Goal: Task Accomplishment & Management: Use online tool/utility

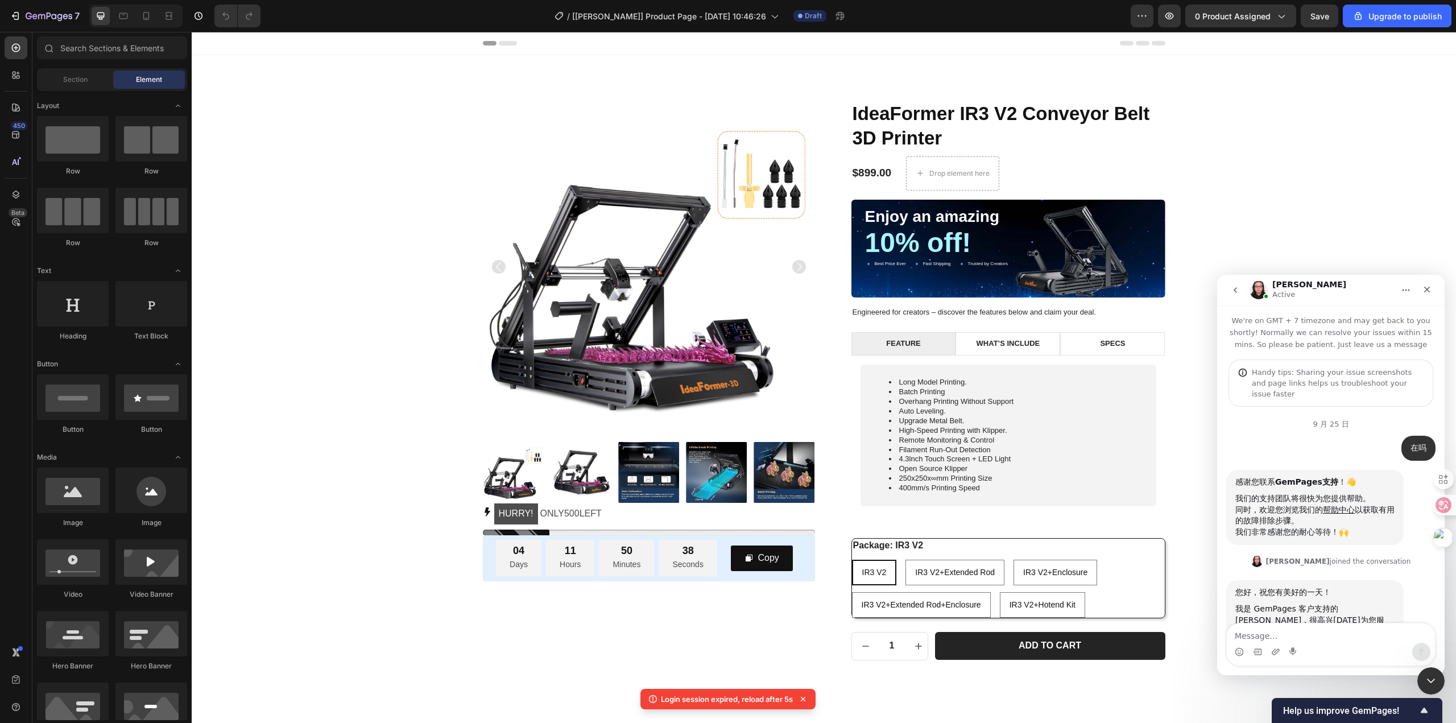
scroll to position [4033, 0]
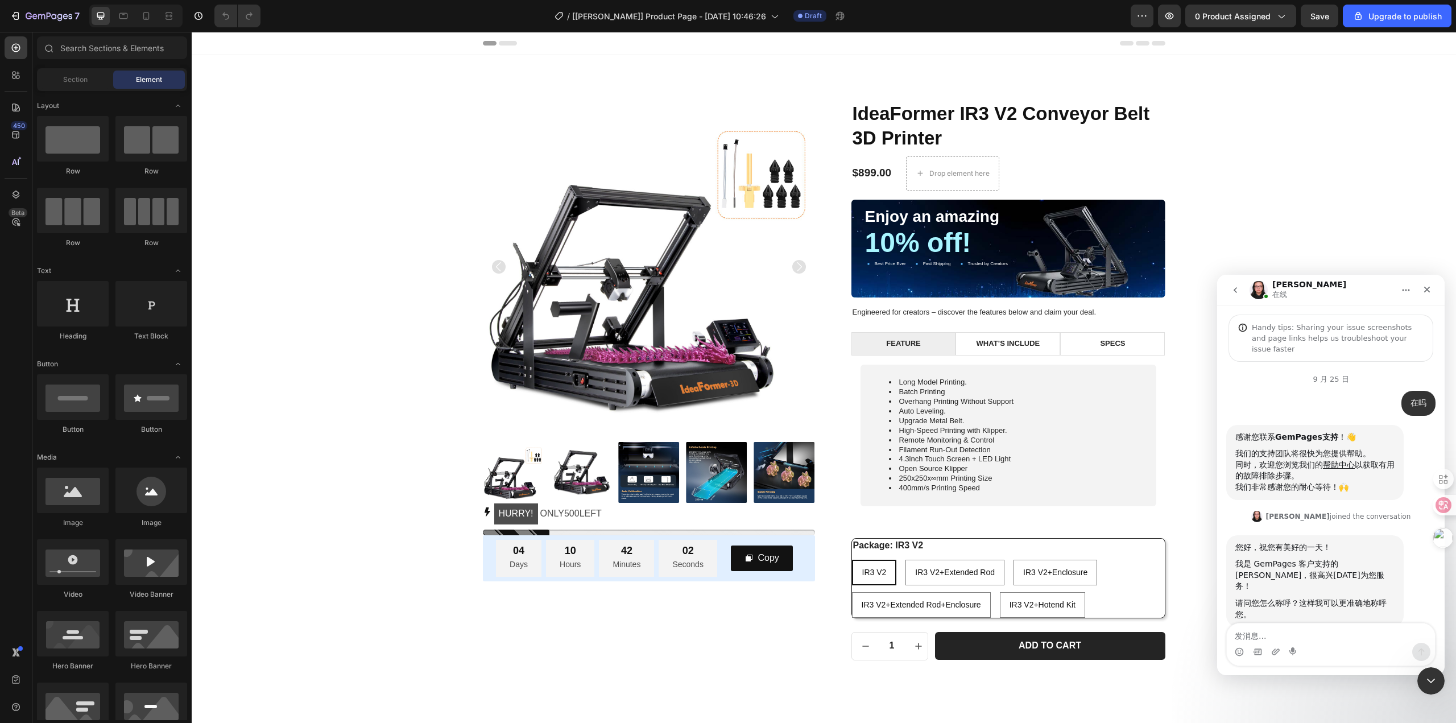
scroll to position [3988, 0]
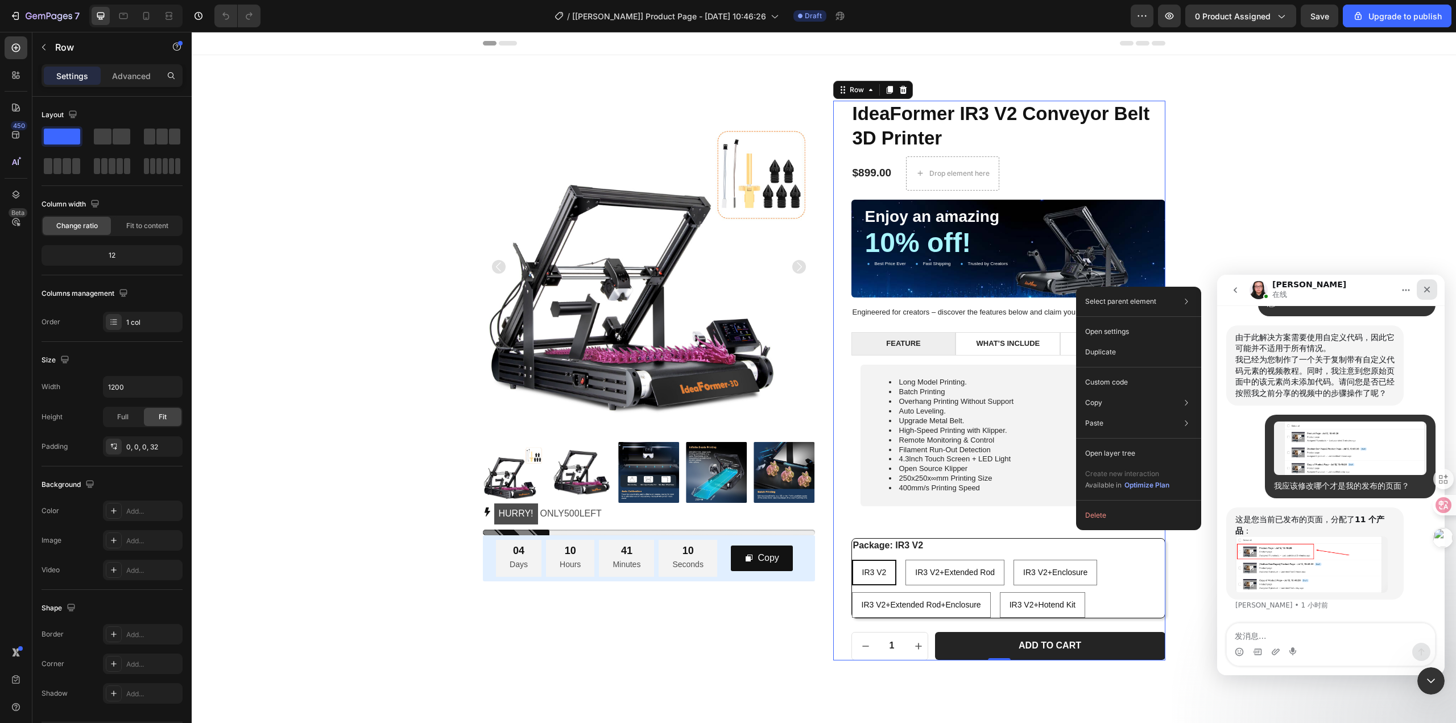
click at [1425, 292] on icon "关闭" at bounding box center [1427, 290] width 6 height 6
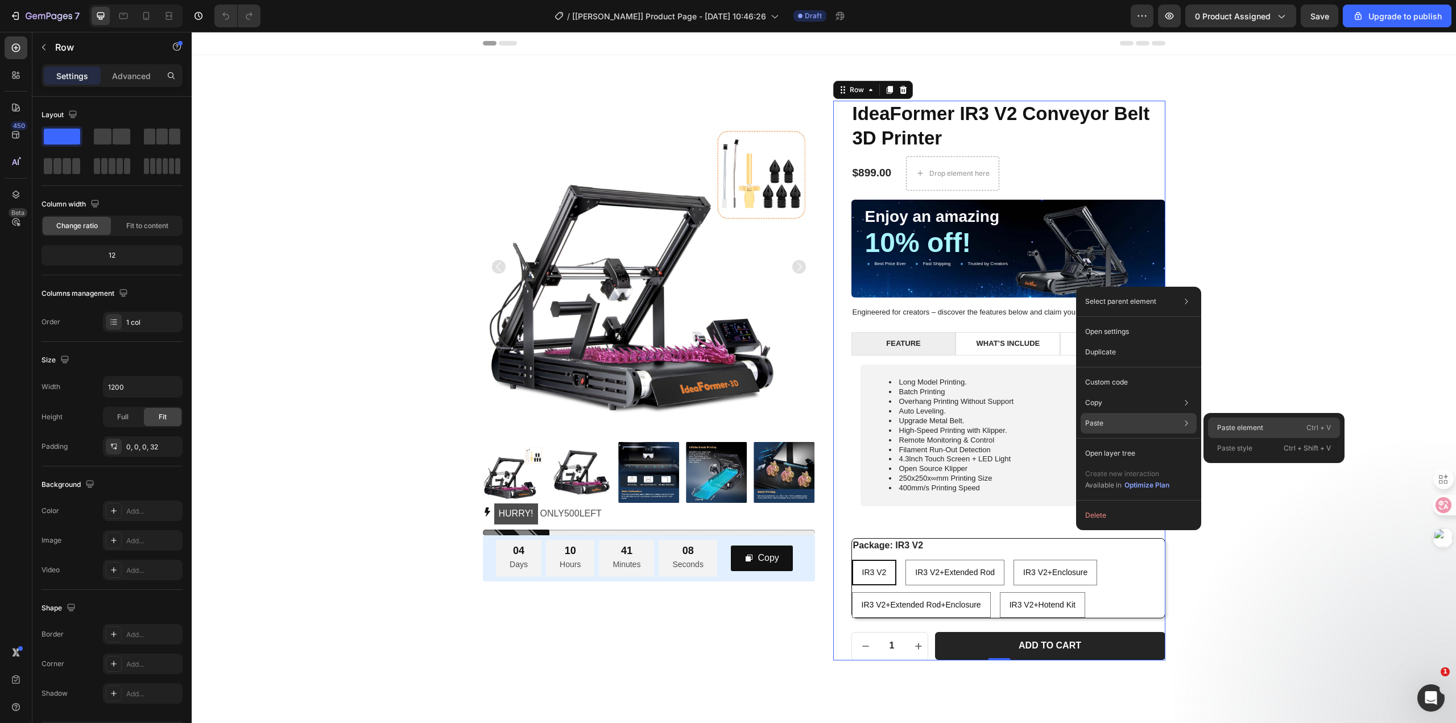
click at [1226, 425] on p "Paste element" at bounding box center [1240, 428] width 46 height 10
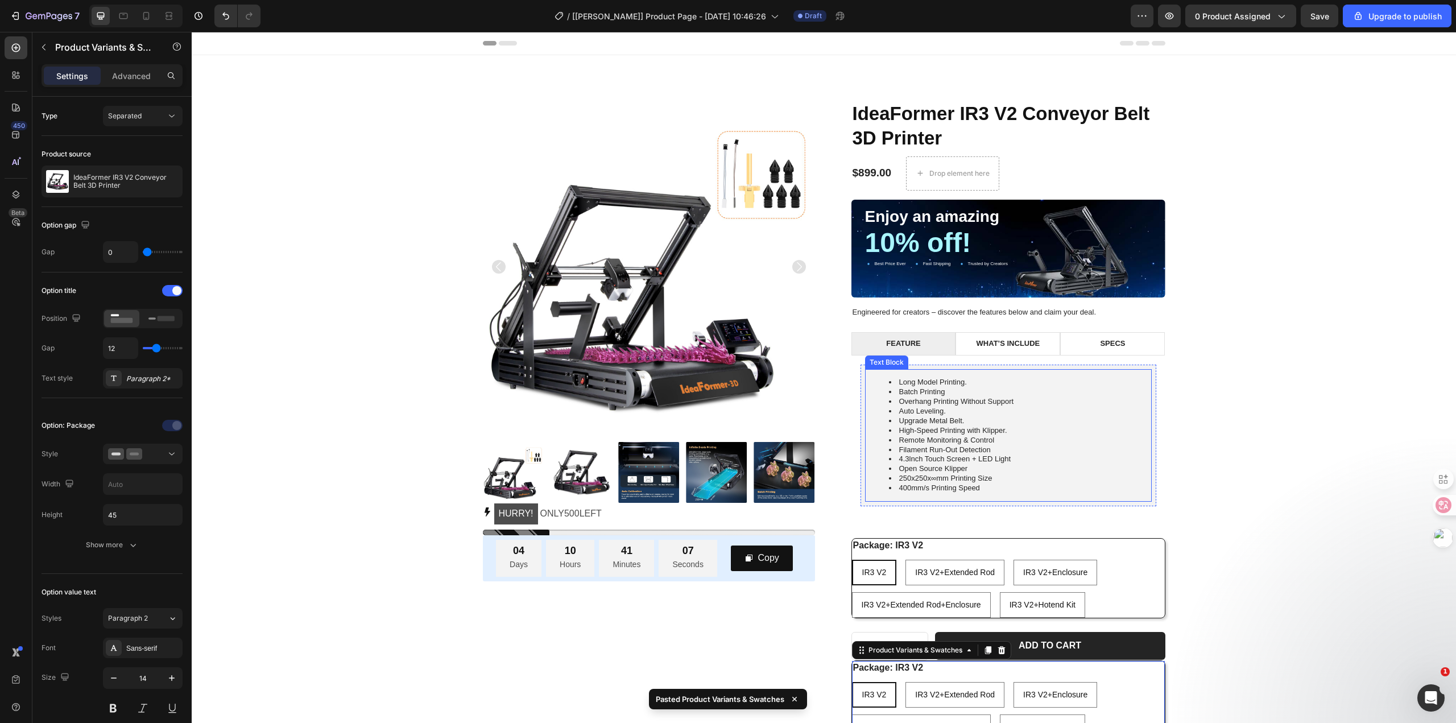
scroll to position [114, 0]
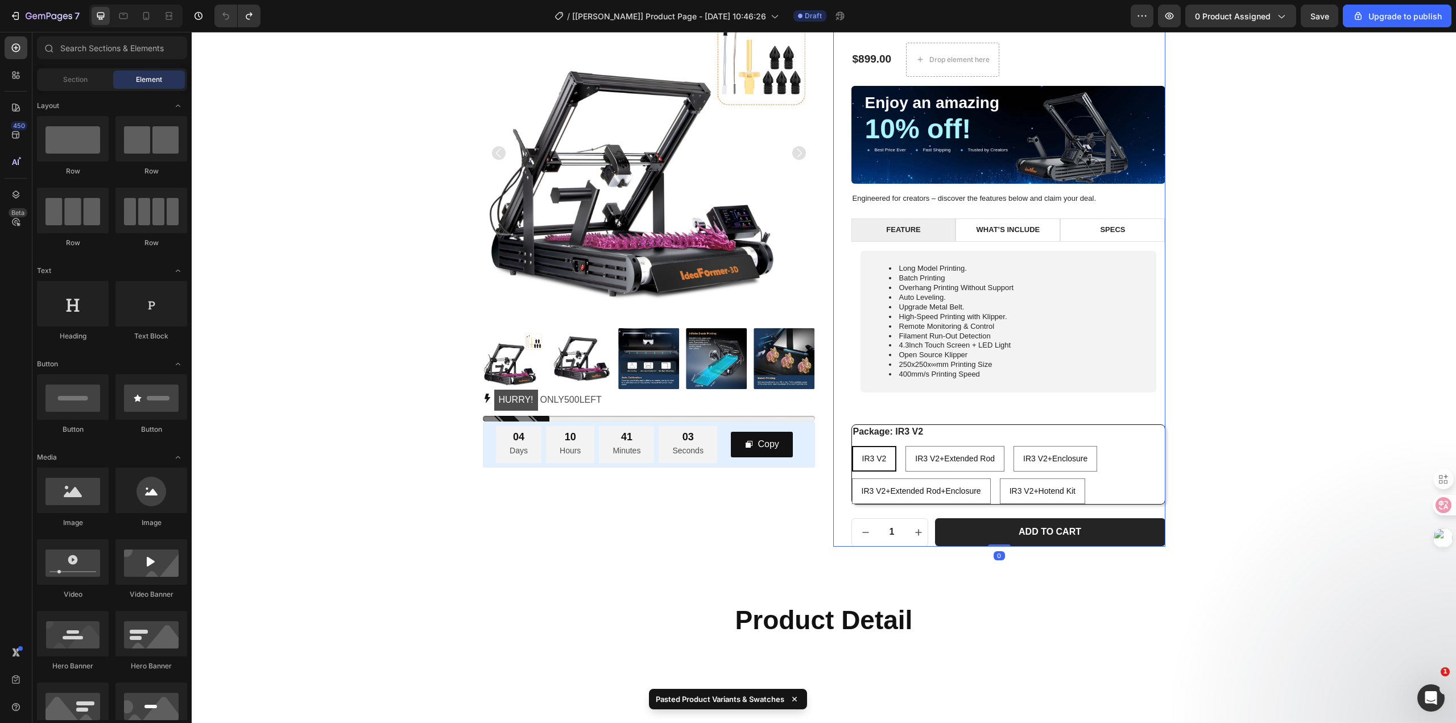
click at [856, 414] on div "IdeaFormer IR3 V2 Conveyor Belt 3D Printer Product Title $899.00 Product Price …" at bounding box center [1008, 267] width 314 height 560
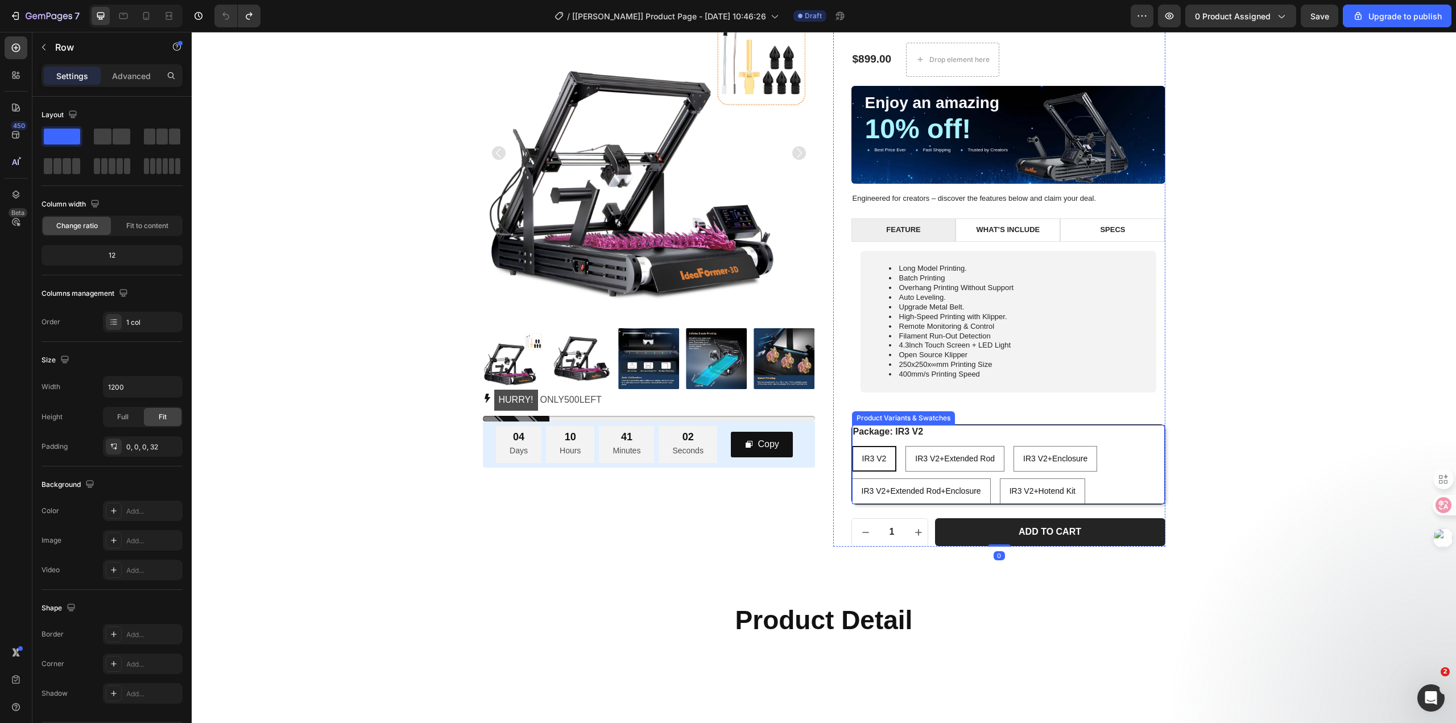
click at [1104, 455] on div "IR3 V2 IR3 V2 IR3 V2 IR3 V2+Extended Rod IR3 V2+Extended Rod IR3 V2+Extended Ro…" at bounding box center [1008, 475] width 313 height 58
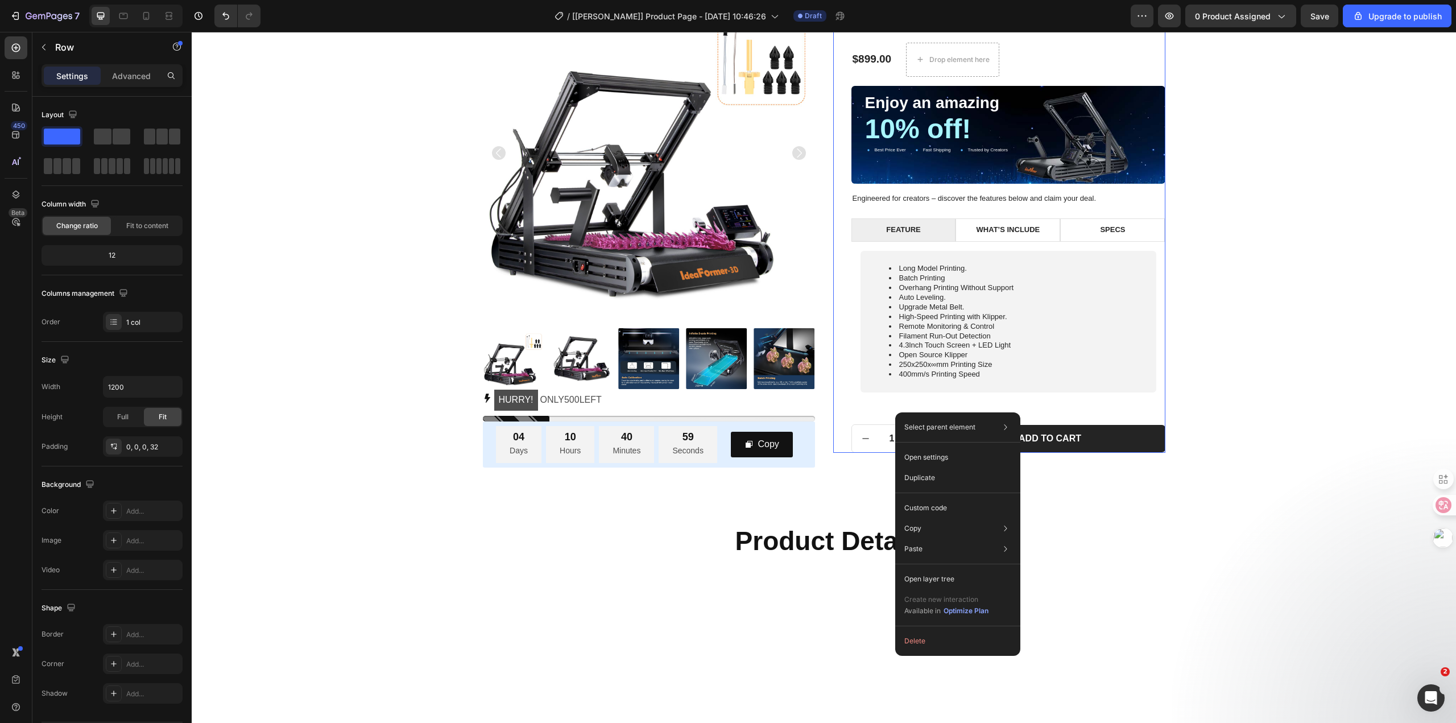
click at [883, 412] on div "IdeaFormer IR3 V2 Conveyor Belt 3D Printer Product Title $899.00 Product Price …" at bounding box center [1008, 220] width 314 height 466
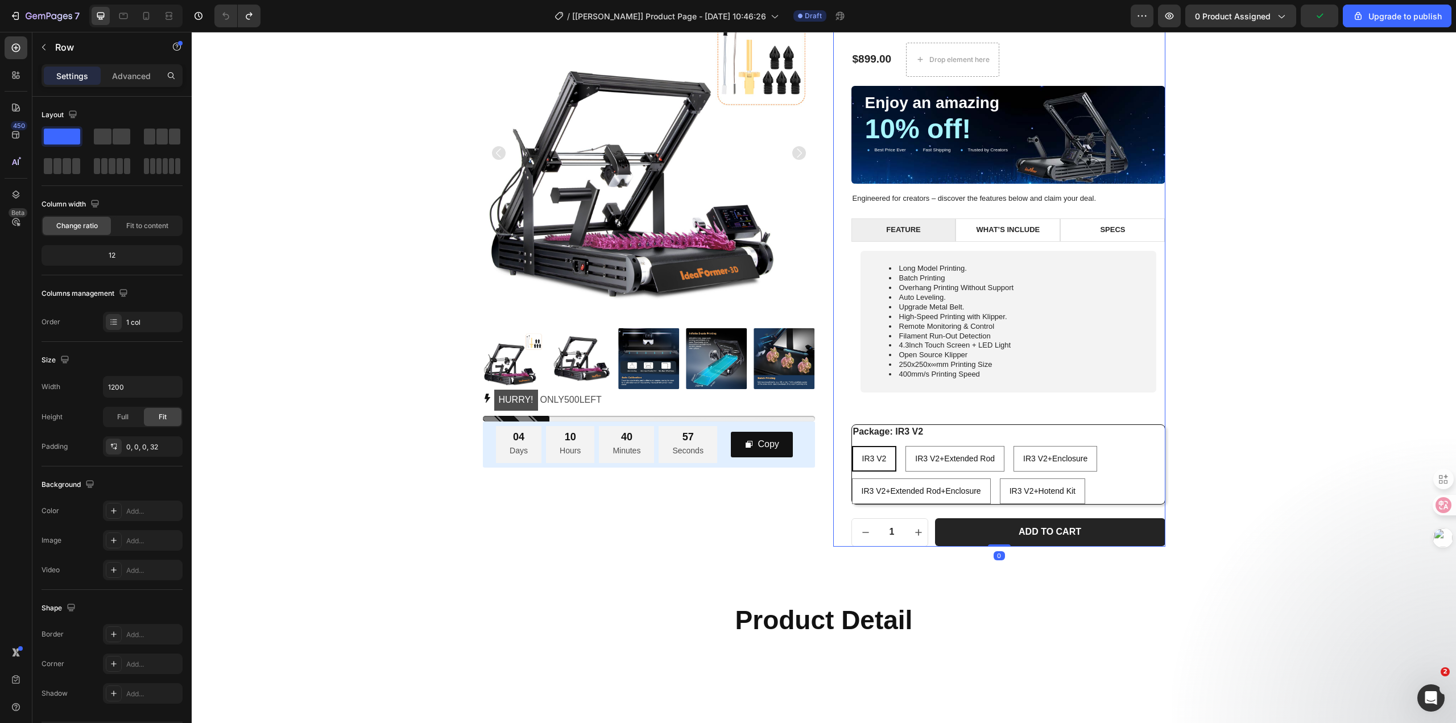
click at [872, 420] on div "IdeaFormer IR3 V2 Conveyor Belt 3D Printer Product Title $899.00 Product Price …" at bounding box center [1008, 267] width 314 height 560
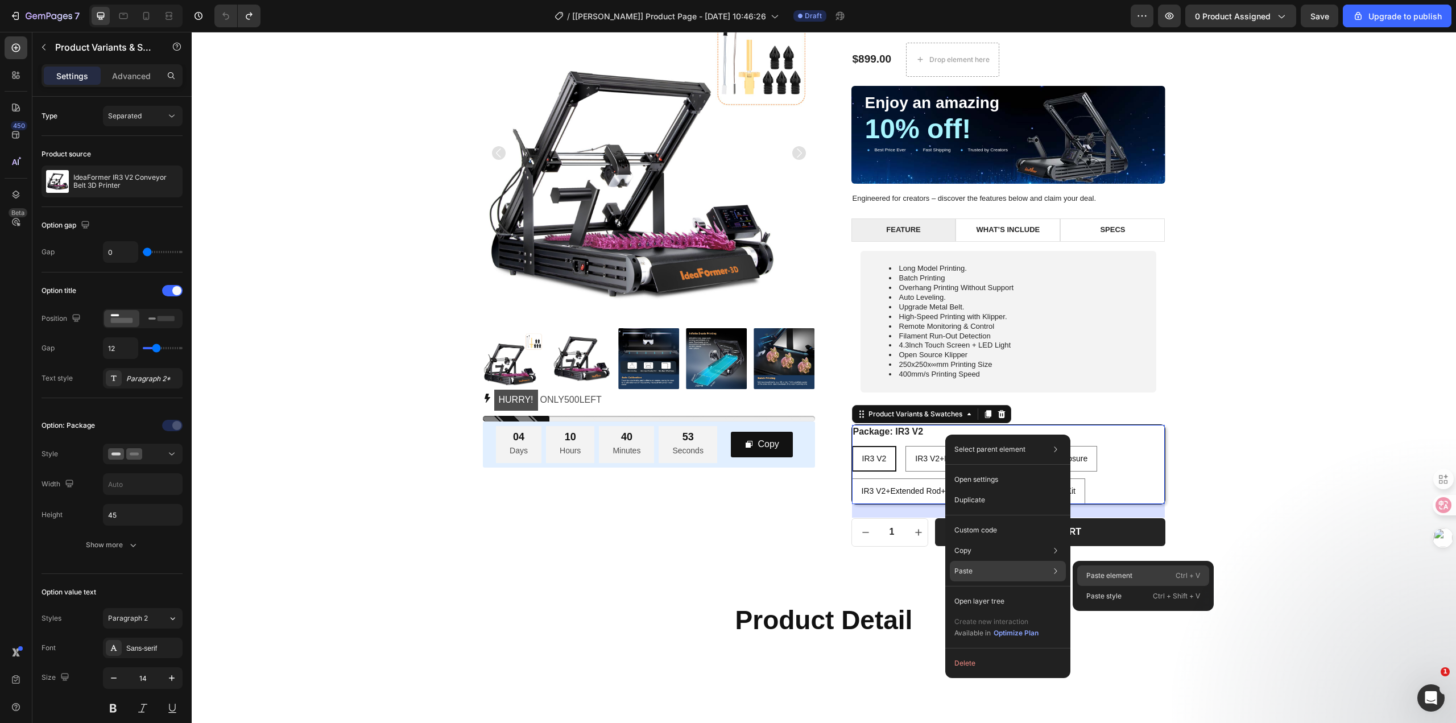
click at [1116, 574] on p "Paste element" at bounding box center [1109, 575] width 46 height 10
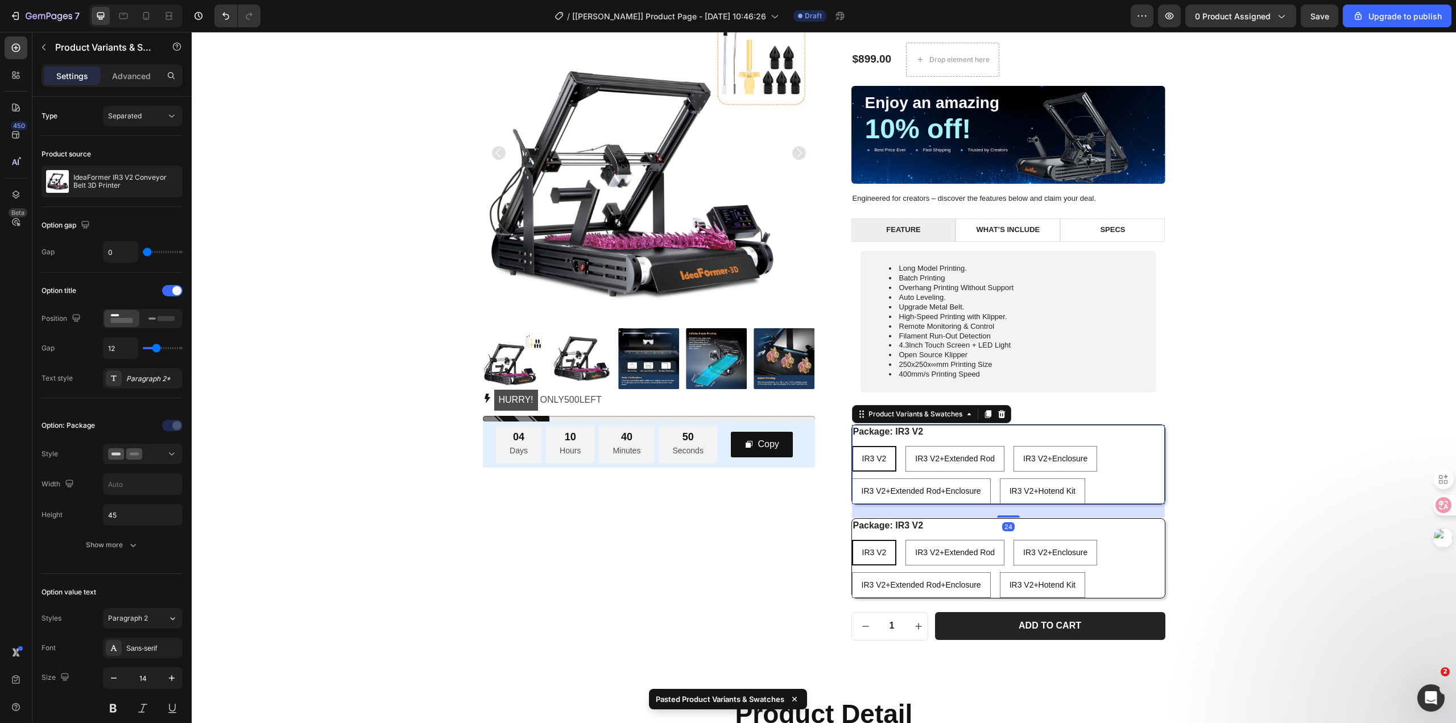
click at [1143, 478] on div "IR3 V2 IR3 V2 IR3 V2 IR3 V2+Extended Rod IR3 V2+Extended Rod IR3 V2+Extended Ro…" at bounding box center [1008, 475] width 313 height 58
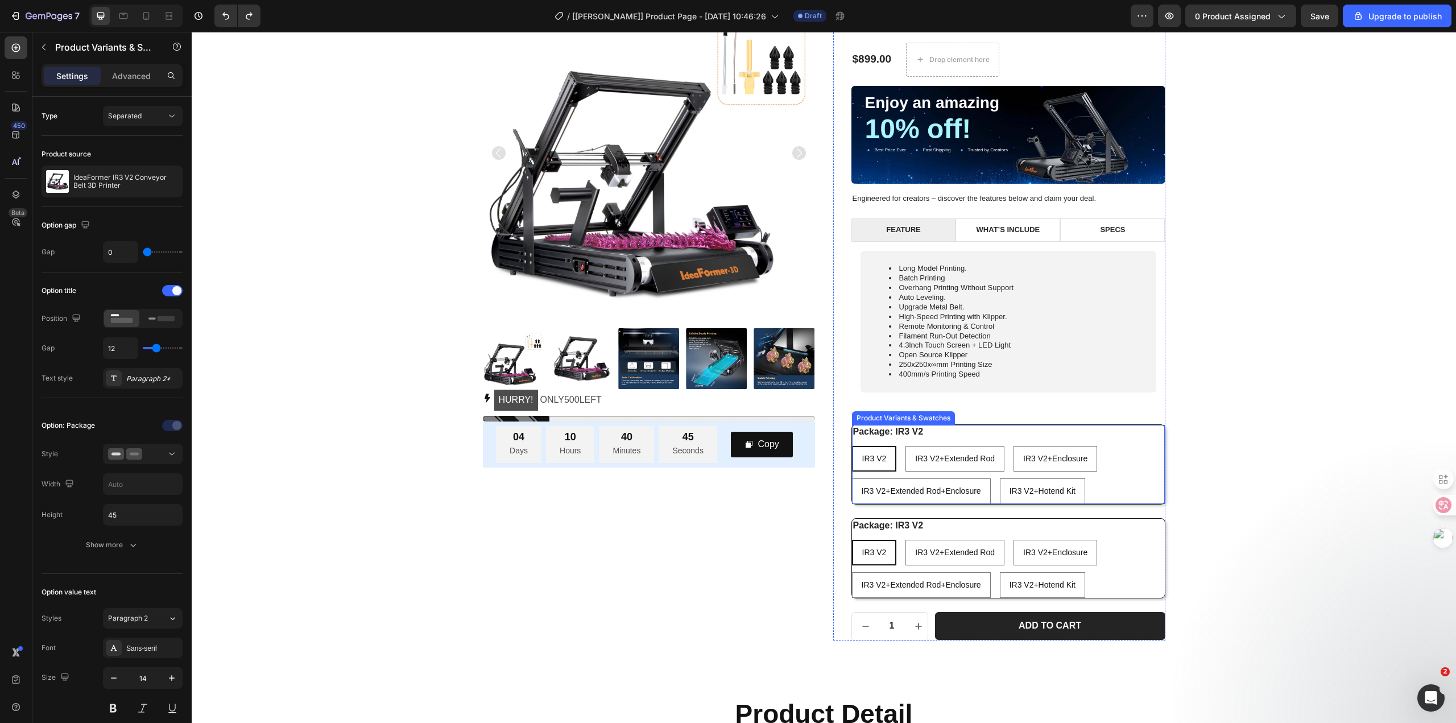
click at [1110, 474] on div "IR3 V2 IR3 V2 IR3 V2 IR3 V2+Extended Rod IR3 V2+Extended Rod IR3 V2+Extended Ro…" at bounding box center [1008, 475] width 313 height 58
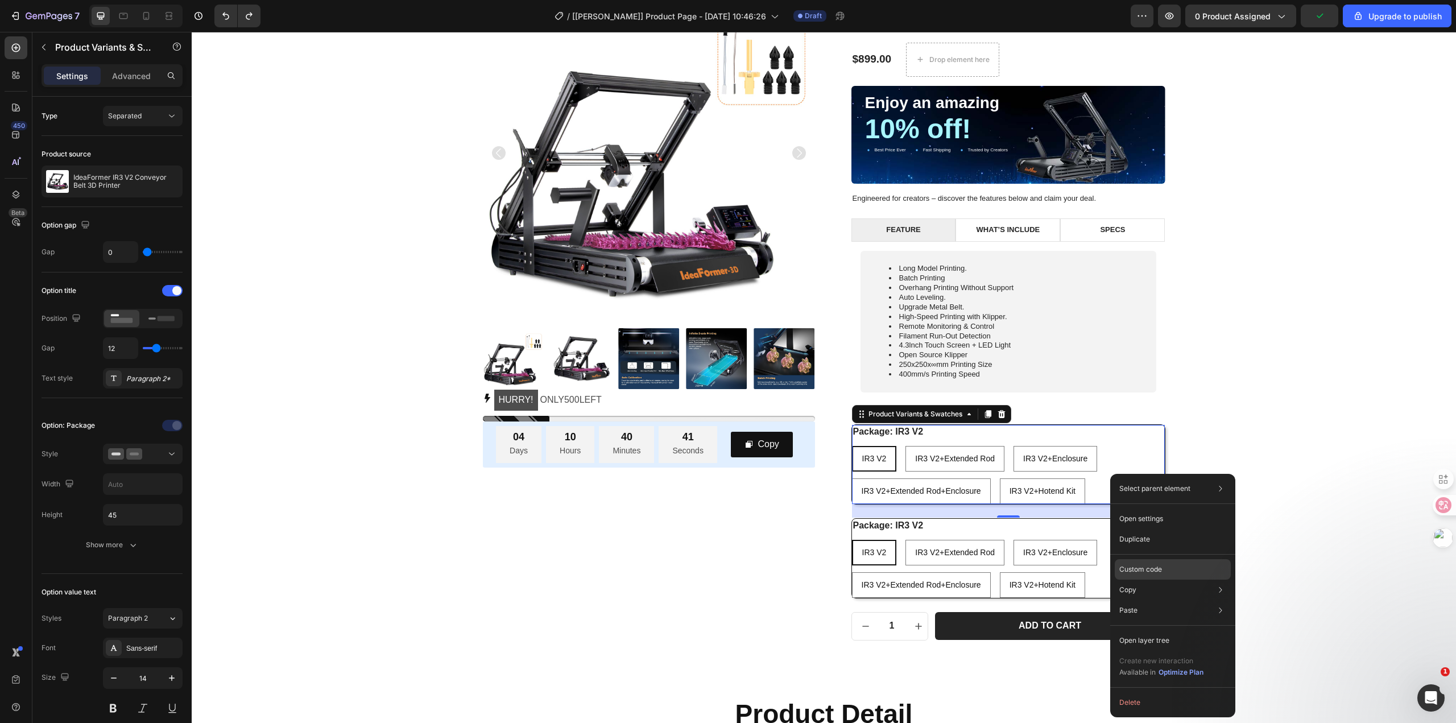
click at [1179, 564] on div "Custom code" at bounding box center [1173, 569] width 116 height 20
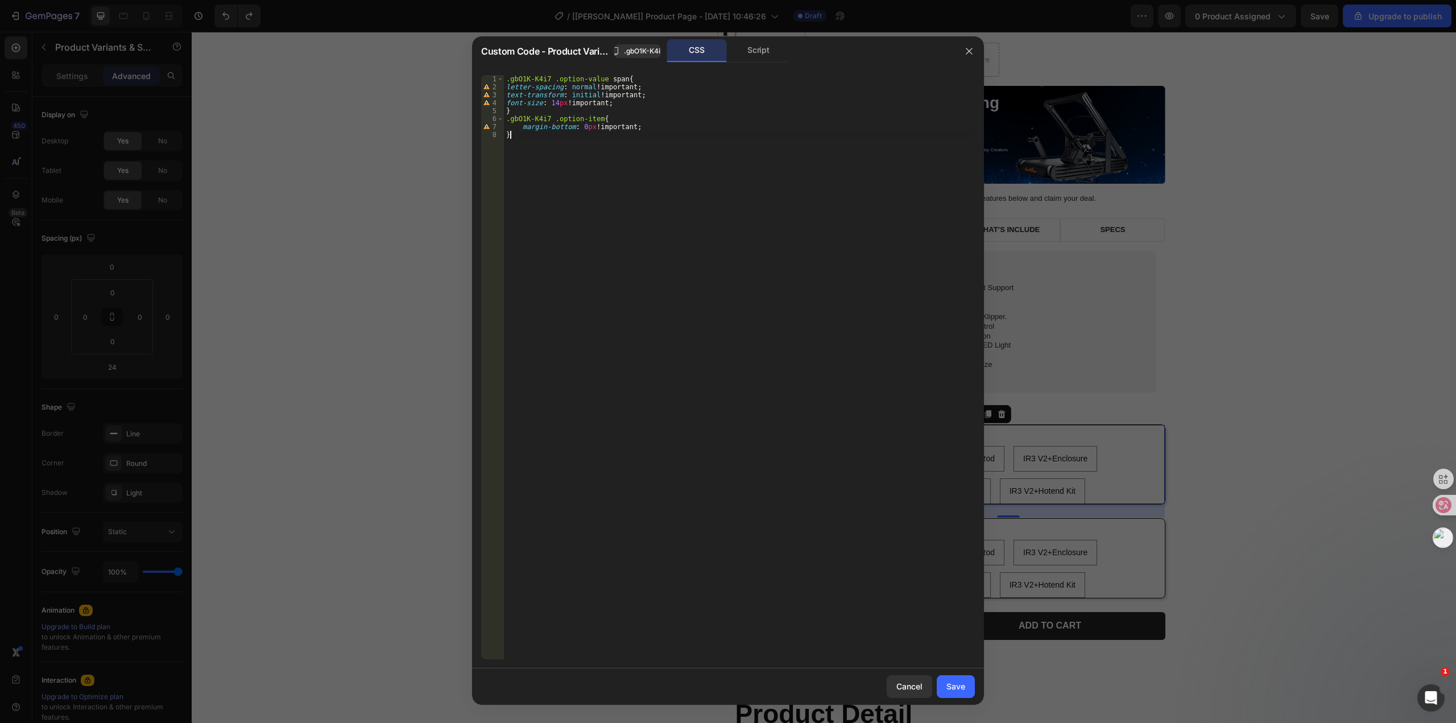
click at [688, 158] on div ".gbO1K-K4i7 .option-value span { letter-spacing : normal !important ; text-tran…" at bounding box center [739, 375] width 471 height 600
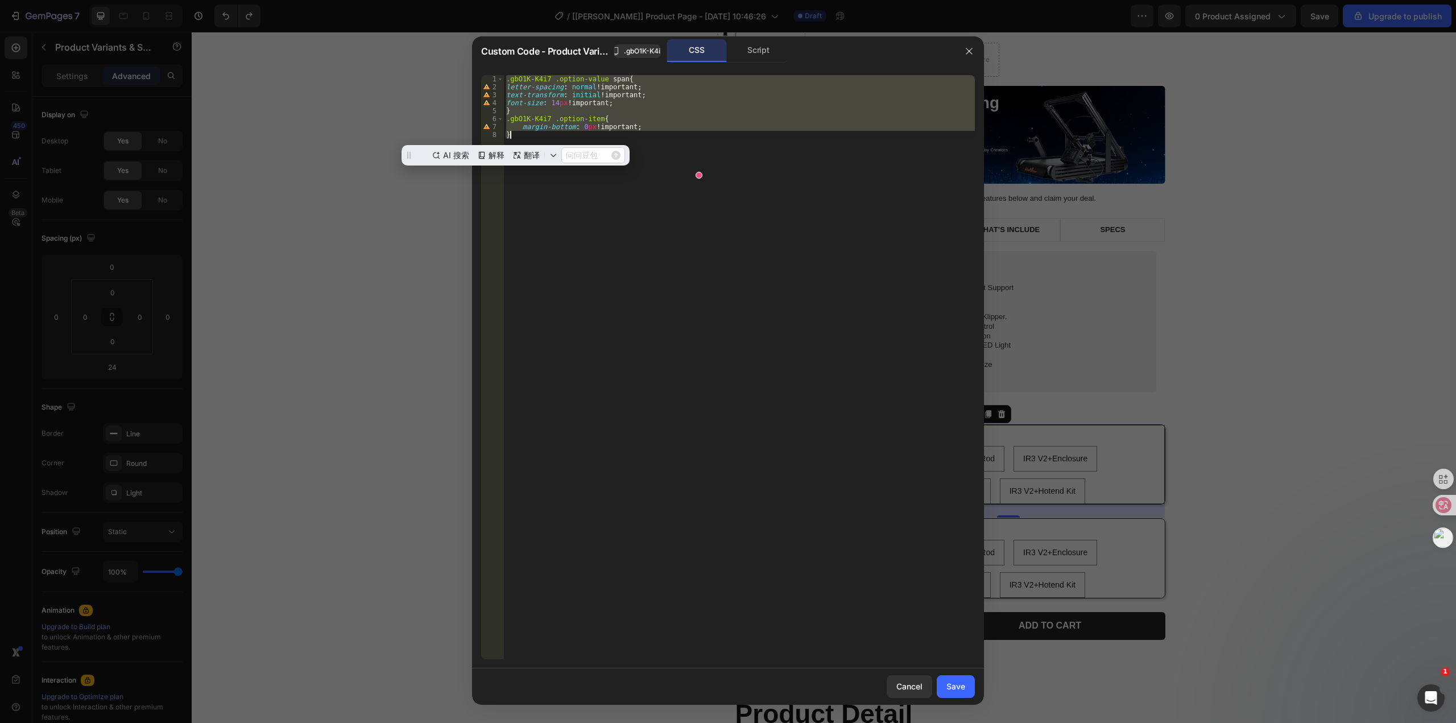
scroll to position [0, 0]
click at [728, 329] on div ".gbO1K-K4i7 .option-value span { letter-spacing : normal !important ; text-tran…" at bounding box center [739, 367] width 471 height 584
type textarea "}"
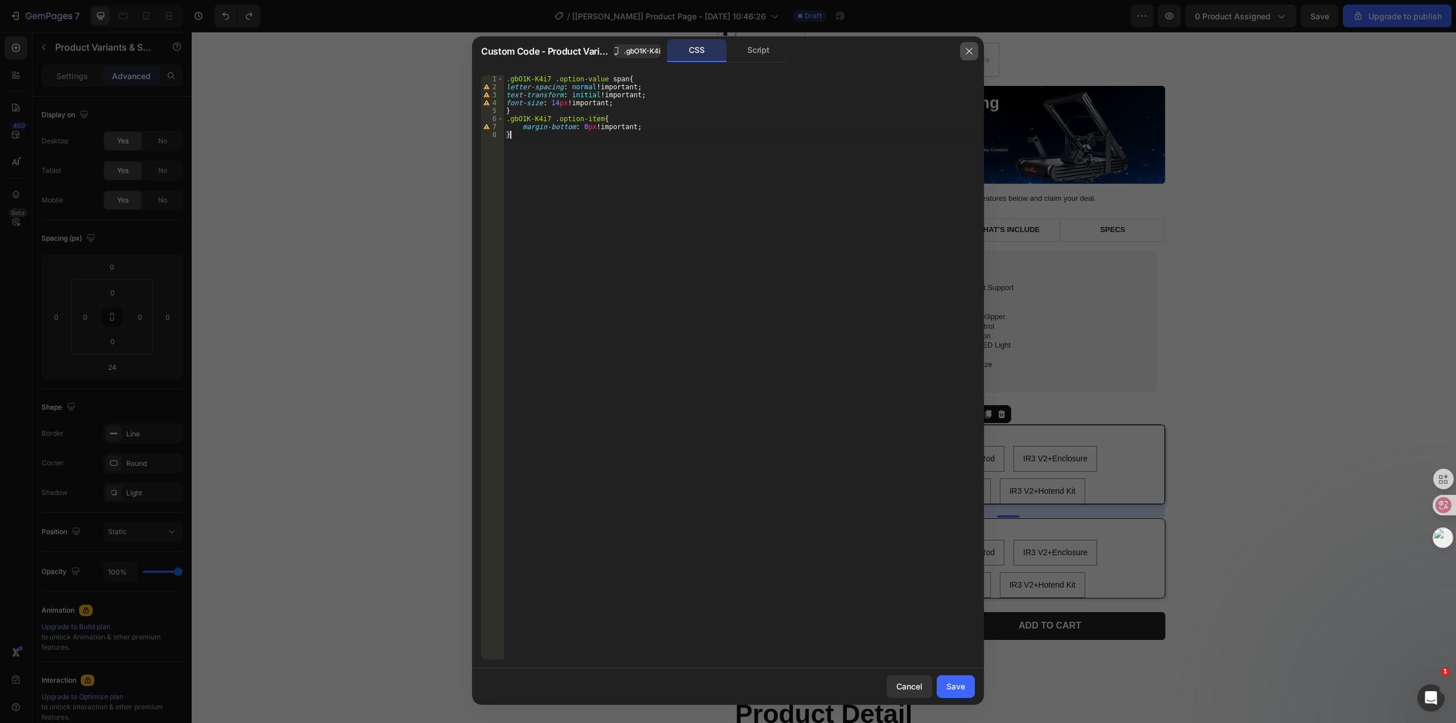
click at [971, 51] on icon "button" at bounding box center [969, 51] width 9 height 9
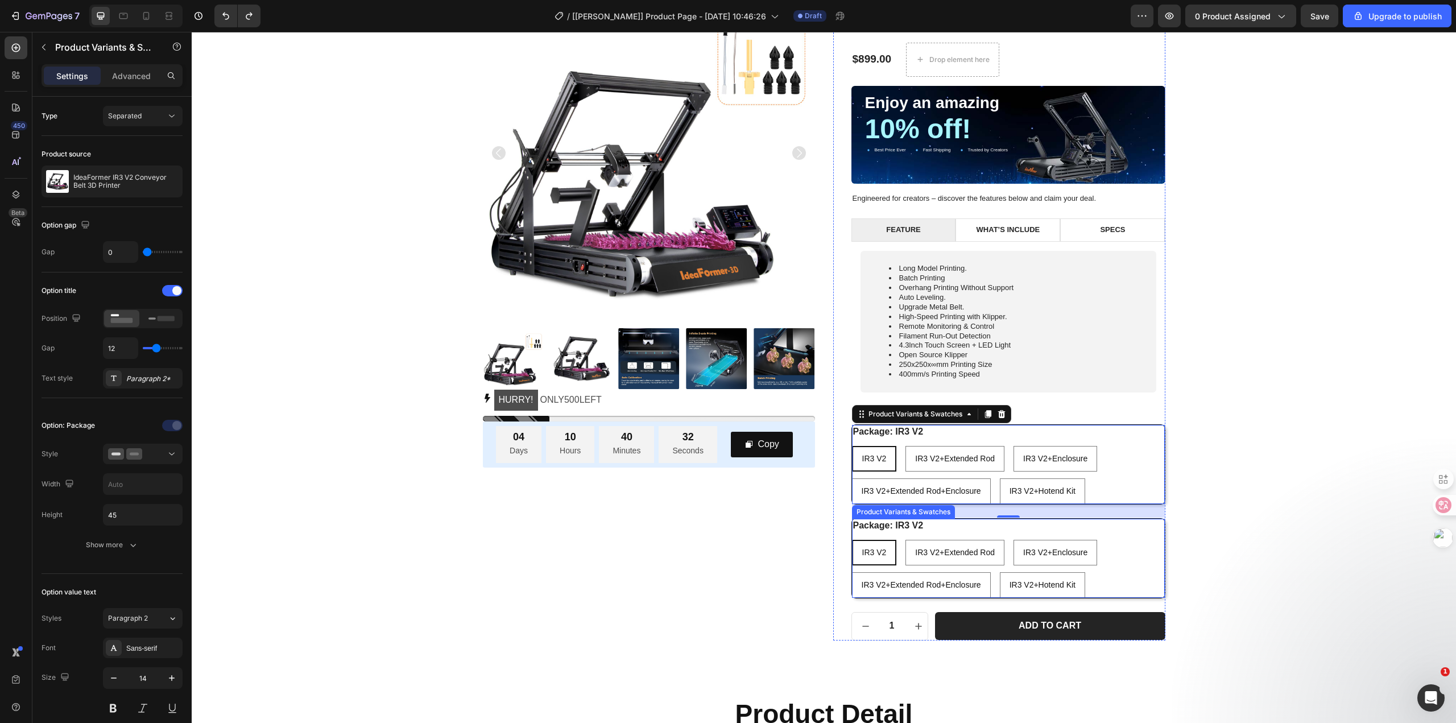
click at [1098, 562] on div "IR3 V2 IR3 V2 IR3 V2 IR3 V2+Extended Rod IR3 V2+Extended Rod IR3 V2+Extended Ro…" at bounding box center [1008, 569] width 313 height 58
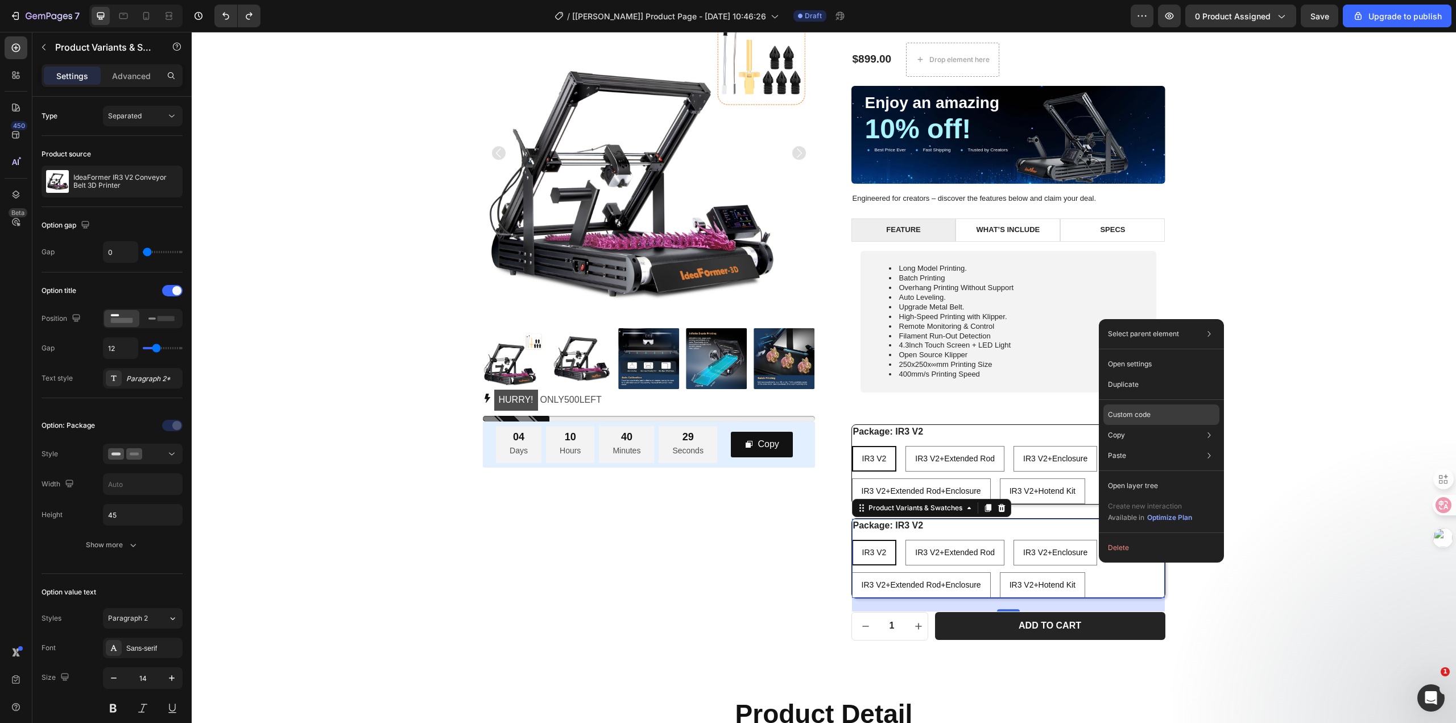
click at [1161, 419] on div "Custom code" at bounding box center [1161, 414] width 116 height 20
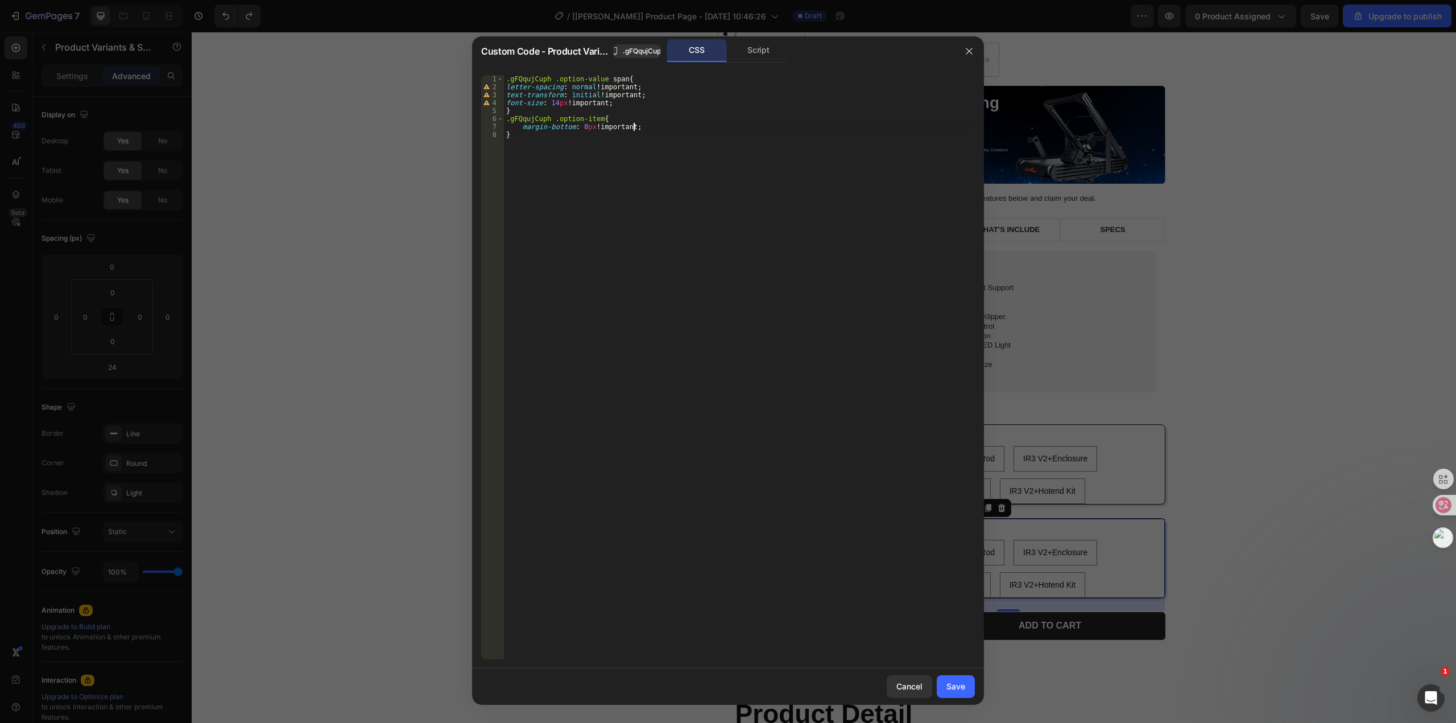
click at [804, 130] on div ".gFQqujCuph .option-value span { letter-spacing : normal !important ; text-tran…" at bounding box center [739, 375] width 471 height 600
type textarea "margin-bottom: 0px !important; }"
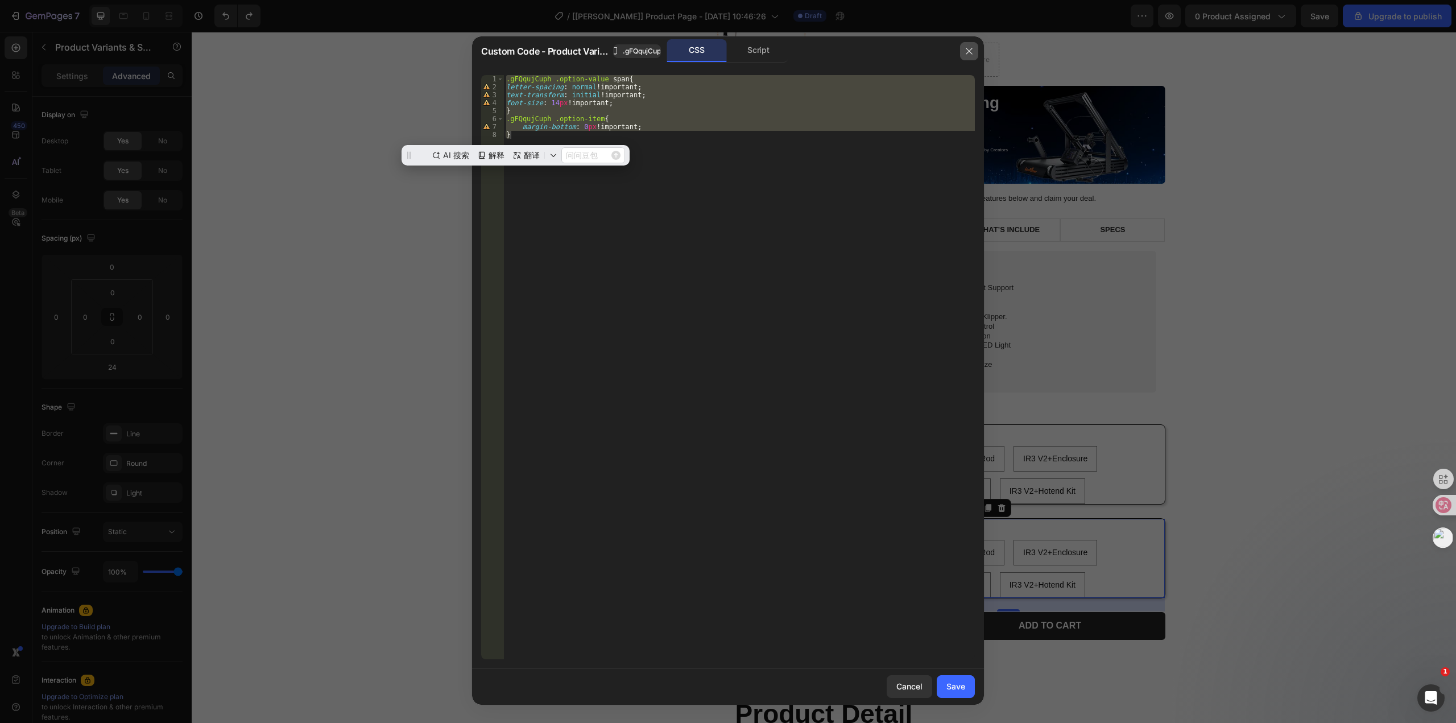
click at [968, 50] on icon "button" at bounding box center [969, 51] width 6 height 6
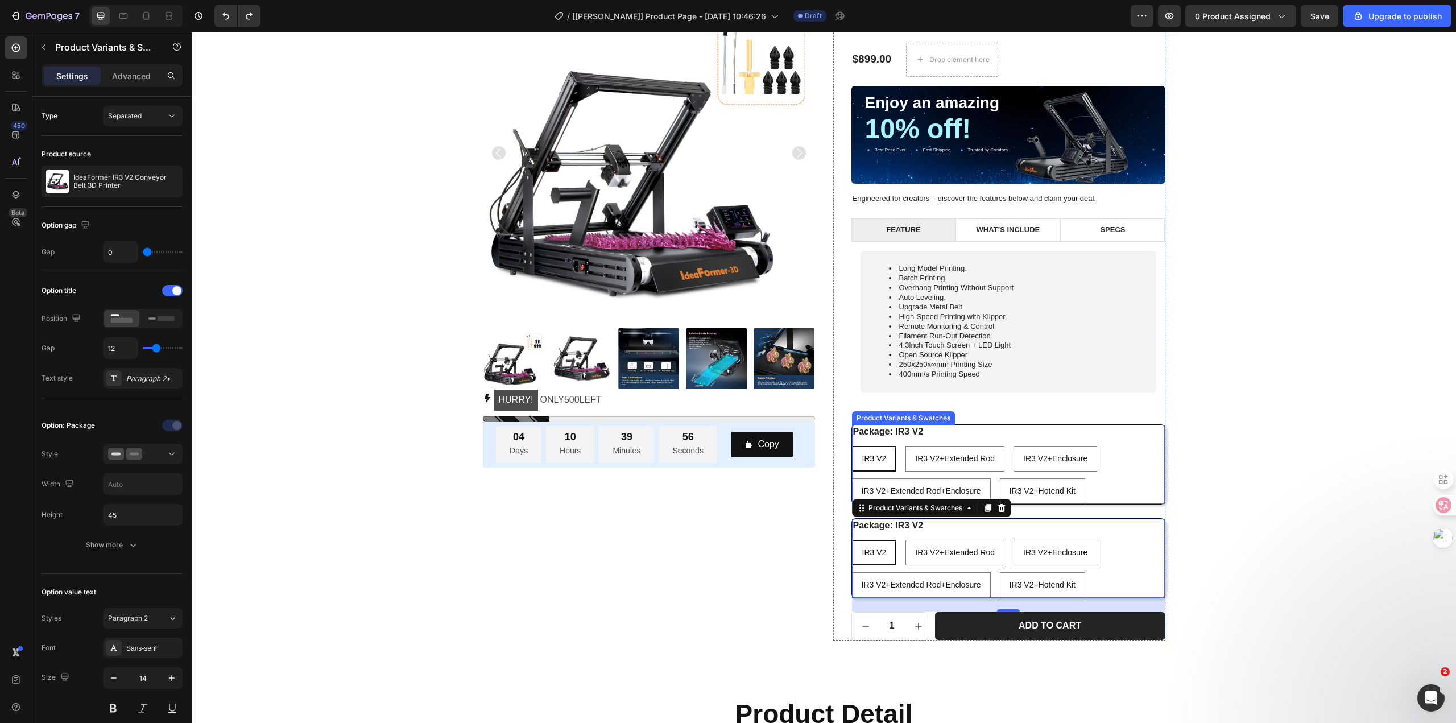
click at [1114, 481] on div "IR3 V2 IR3 V2 IR3 V2 IR3 V2+Extended Rod IR3 V2+Extended Rod IR3 V2+Extended Ro…" at bounding box center [1008, 475] width 313 height 58
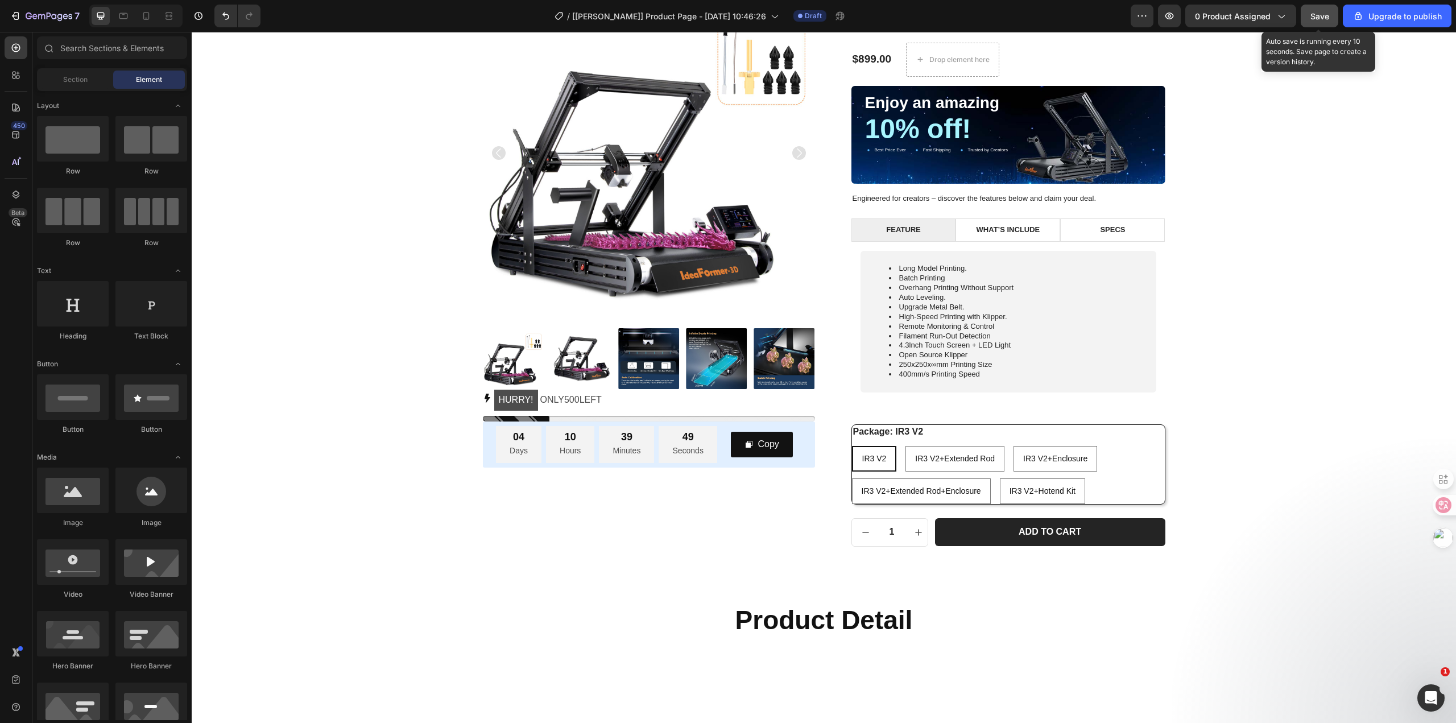
click at [1327, 14] on span "Save" at bounding box center [1319, 16] width 19 height 10
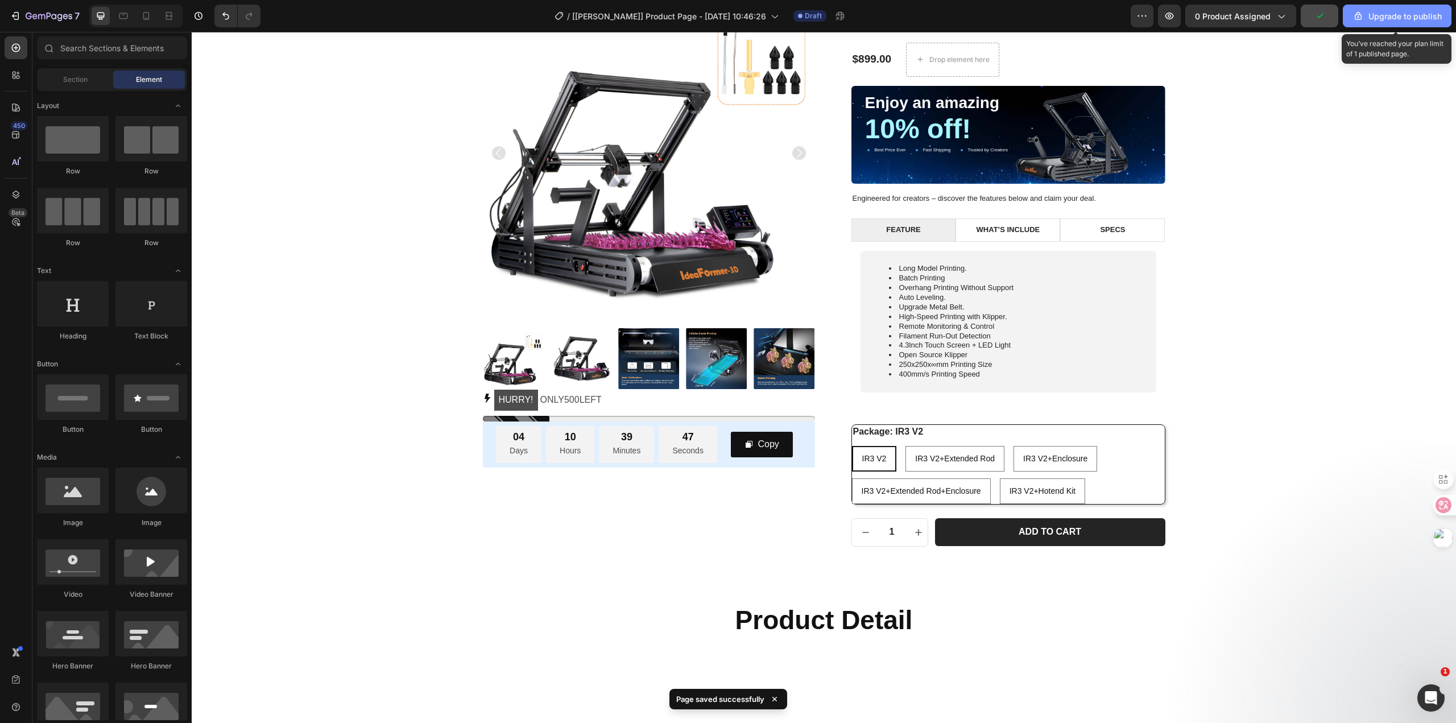
click at [1367, 17] on div "Upgrade to publish" at bounding box center [1396, 16] width 89 height 12
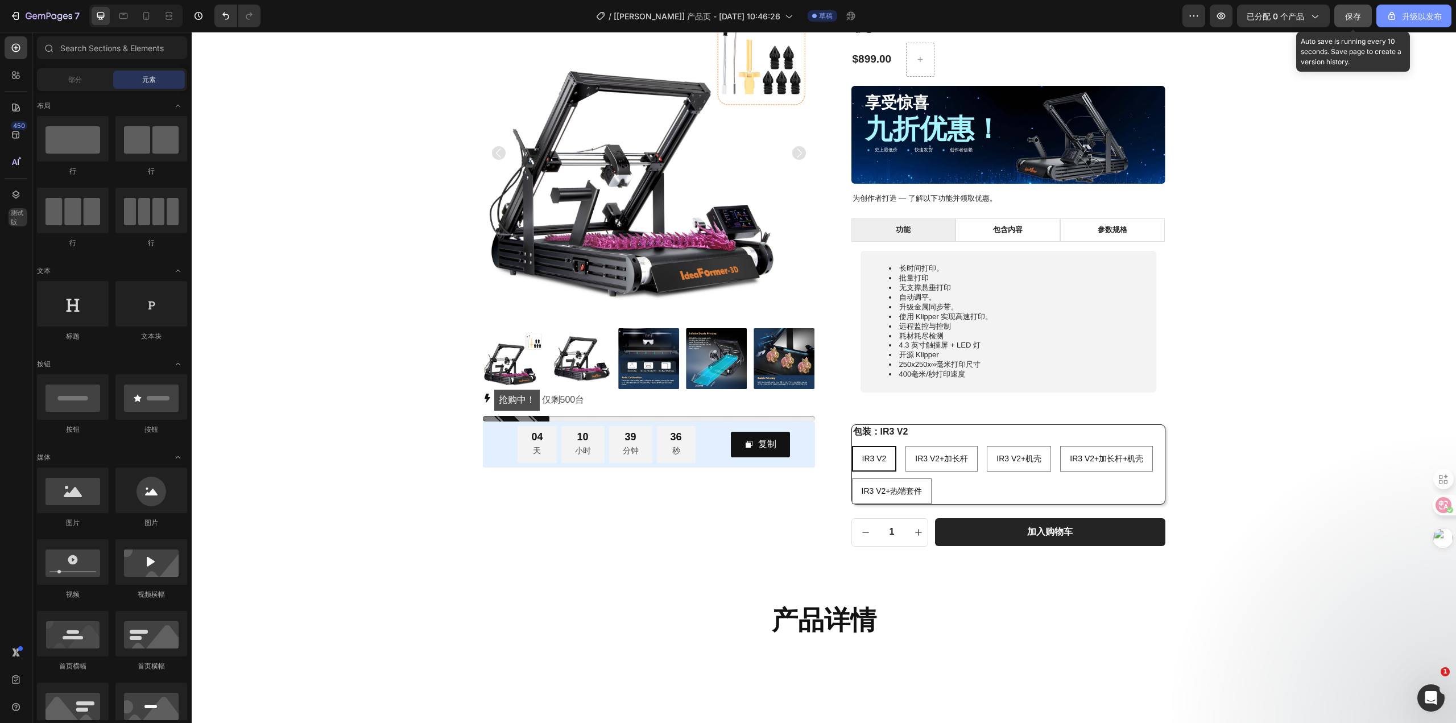
scroll to position [3977, 0]
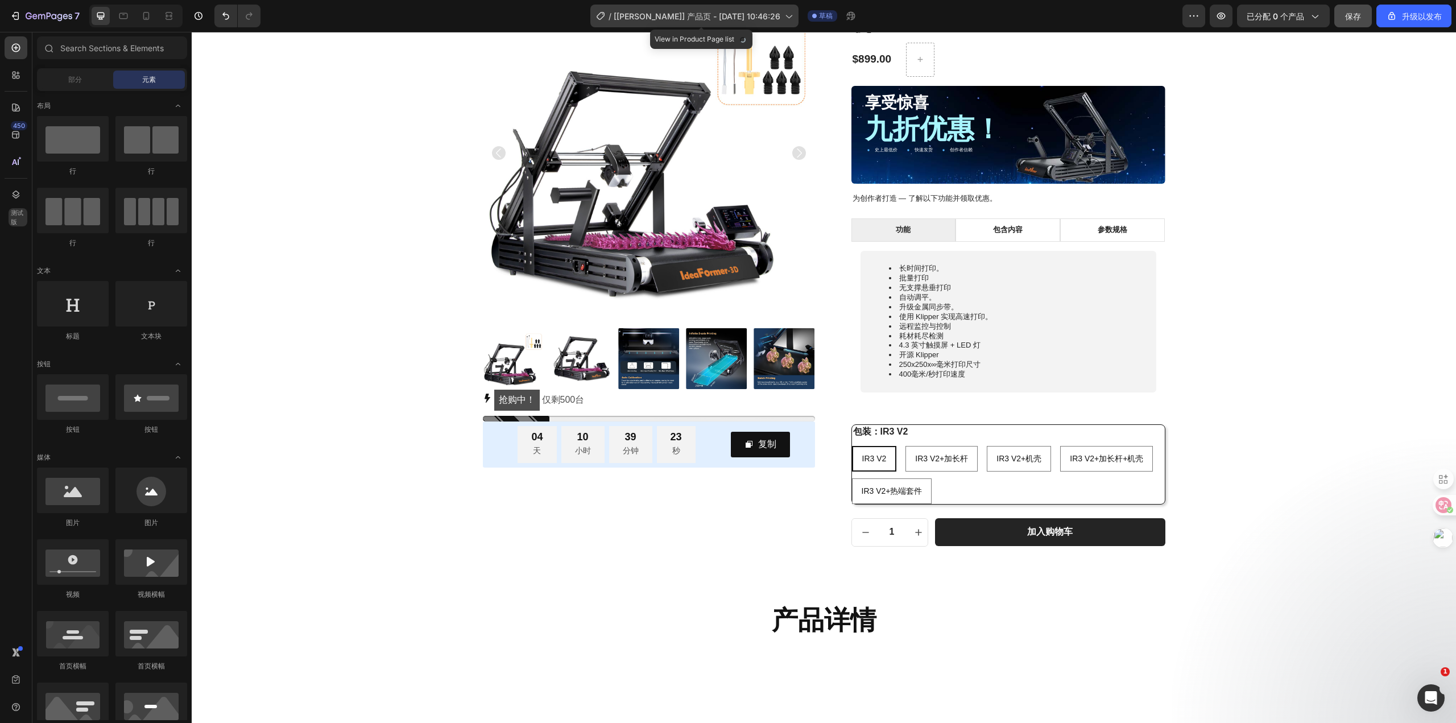
click at [675, 18] on font "[Nathan GemPages] 产品页 - 7 月 12 日 10:46:26" at bounding box center [697, 16] width 167 height 10
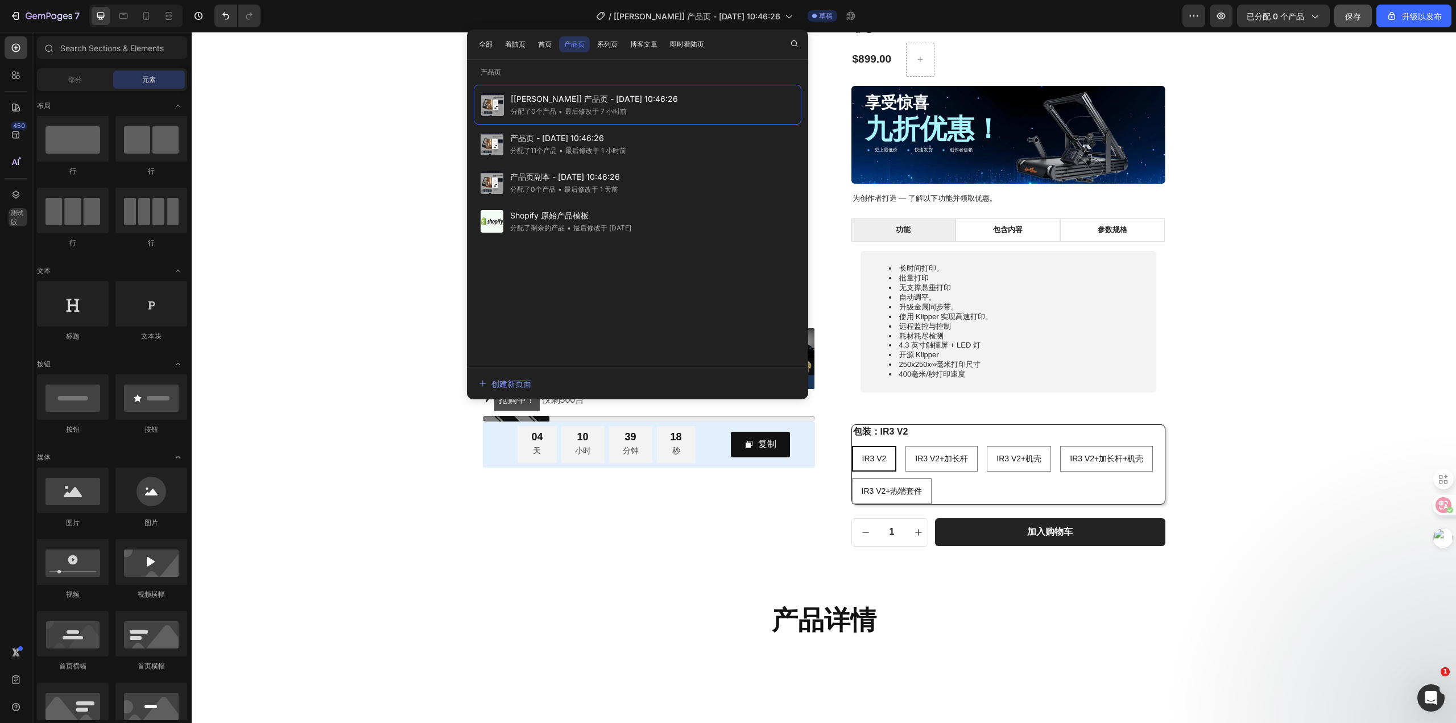
click at [692, 107] on div "[Nathan GemPages] 产品页 - 7 月 12 日 10:46:26 分配了0个产品 • 最后修改于 7 小时前" at bounding box center [638, 105] width 328 height 40
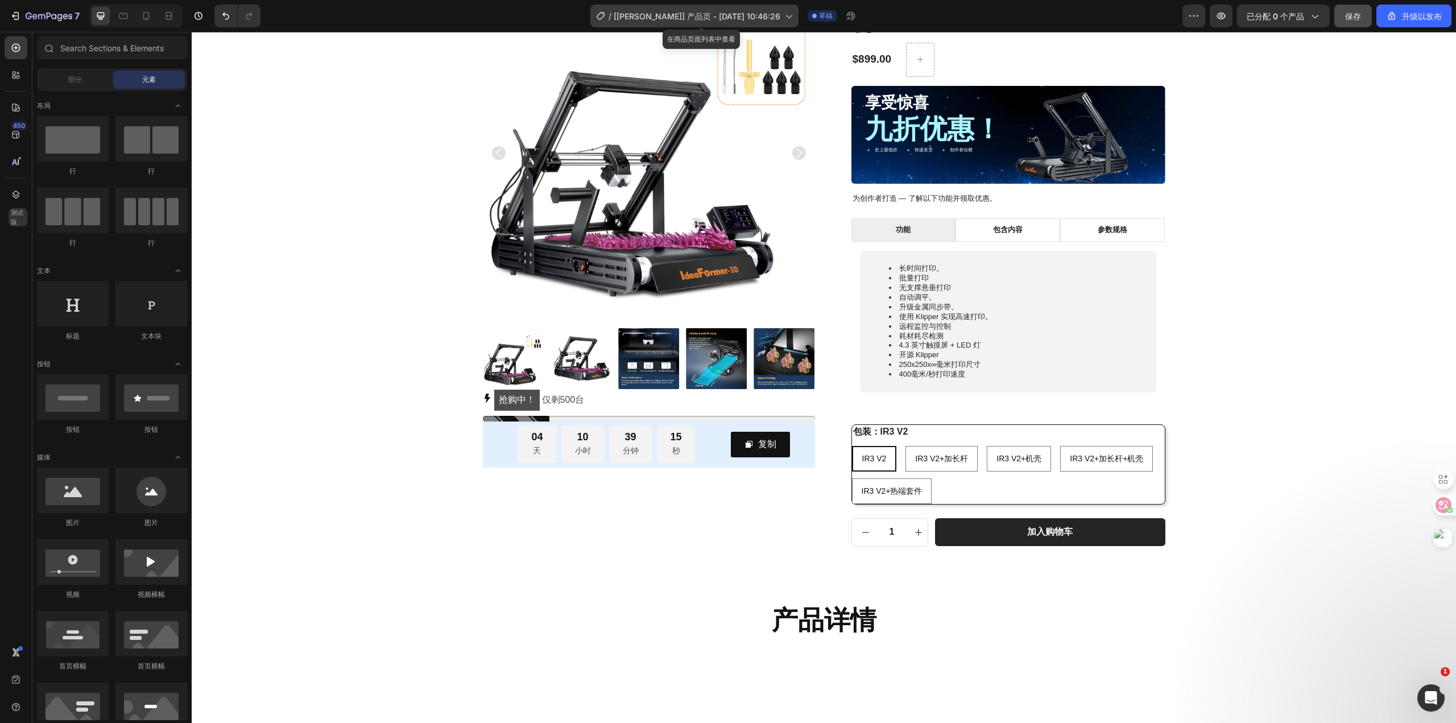
click at [705, 18] on font "[Nathan GemPages] 产品页 - 7 月 12 日 10:46:26" at bounding box center [697, 16] width 167 height 10
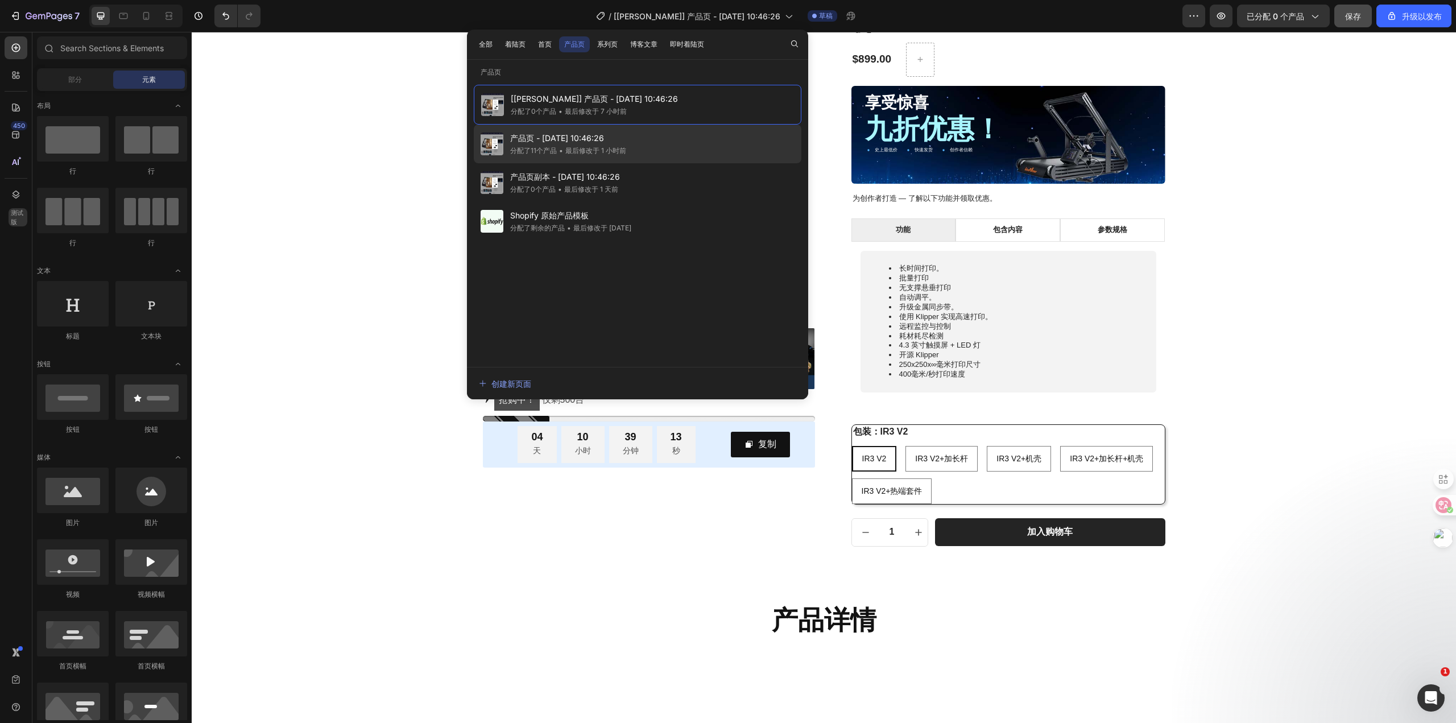
click at [634, 148] on div "产品页 - 7月12日 10:46:26 分配了11个产品 • 最后修改于 1 小时前" at bounding box center [638, 144] width 328 height 39
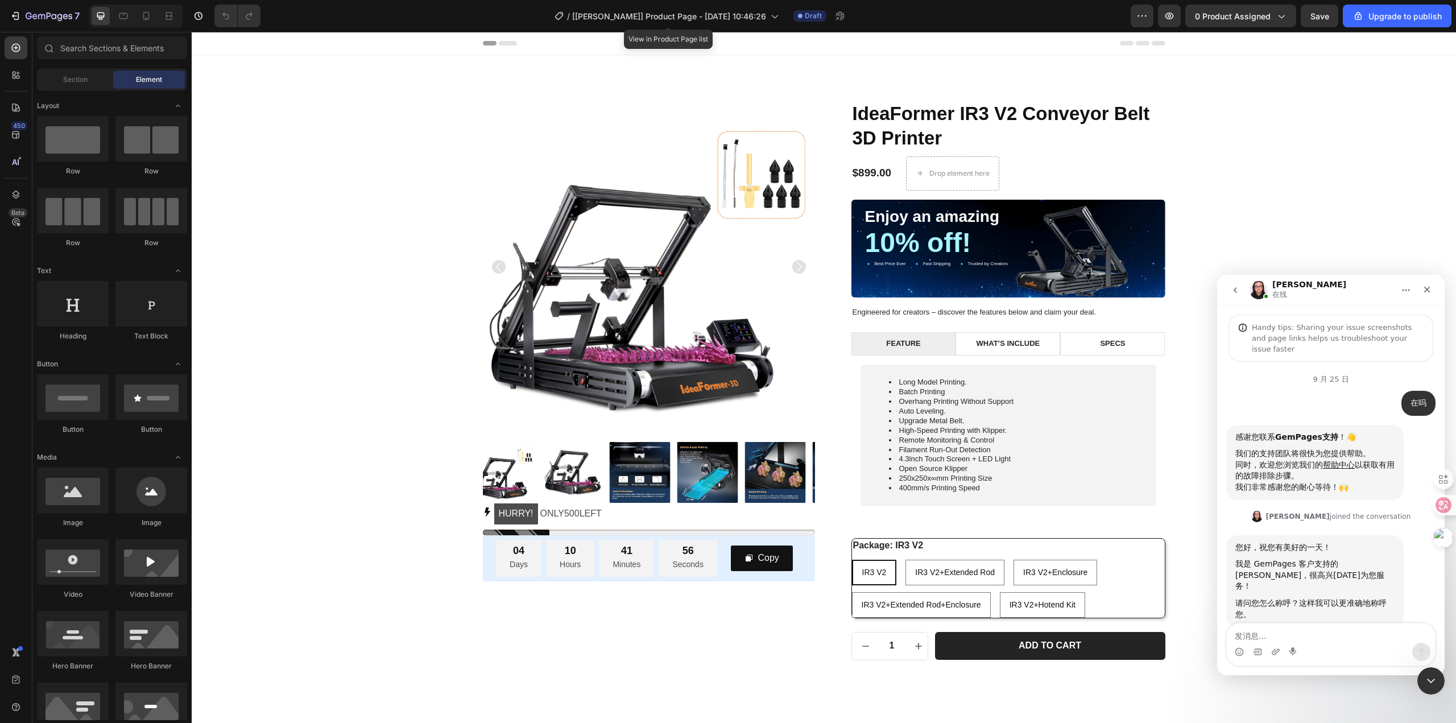
scroll to position [3988, 0]
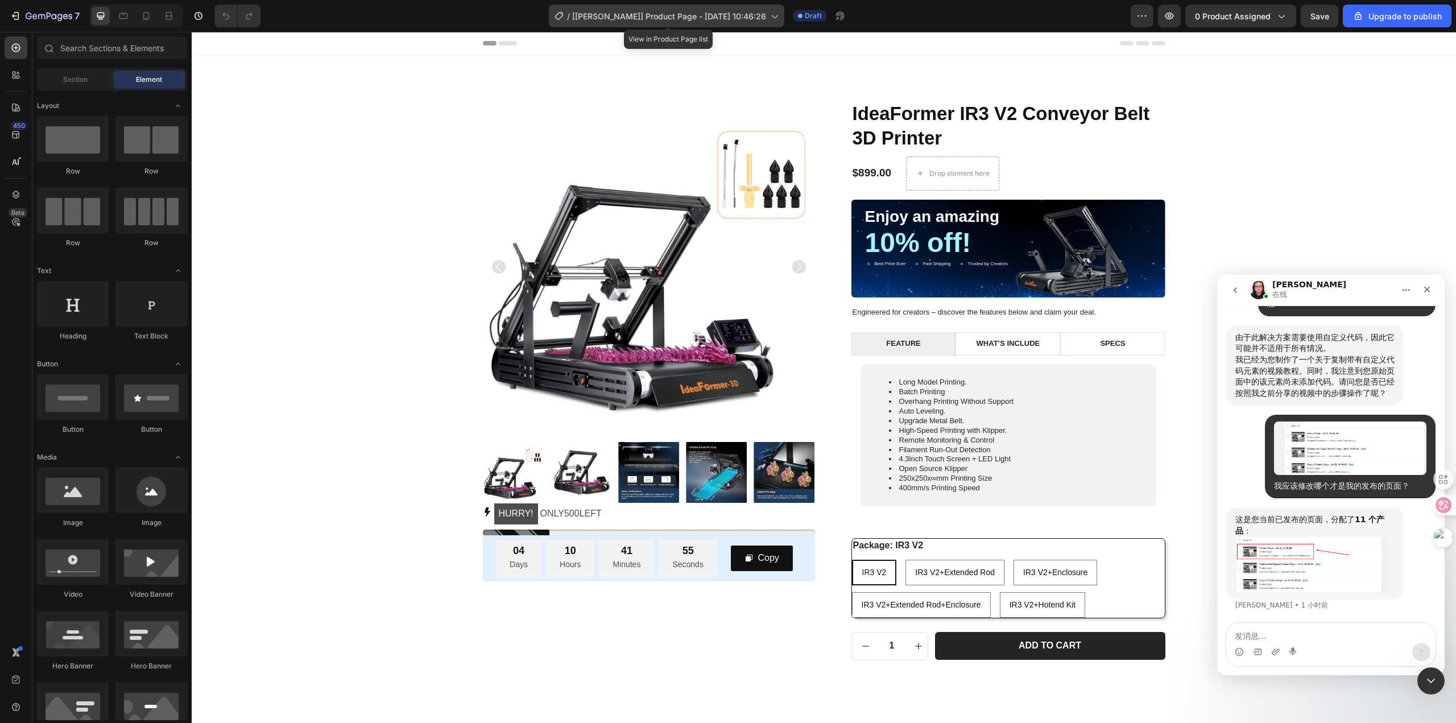
click at [709, 19] on span "[[PERSON_NAME]] Product Page - [DATE] 10:46:26" at bounding box center [669, 16] width 194 height 12
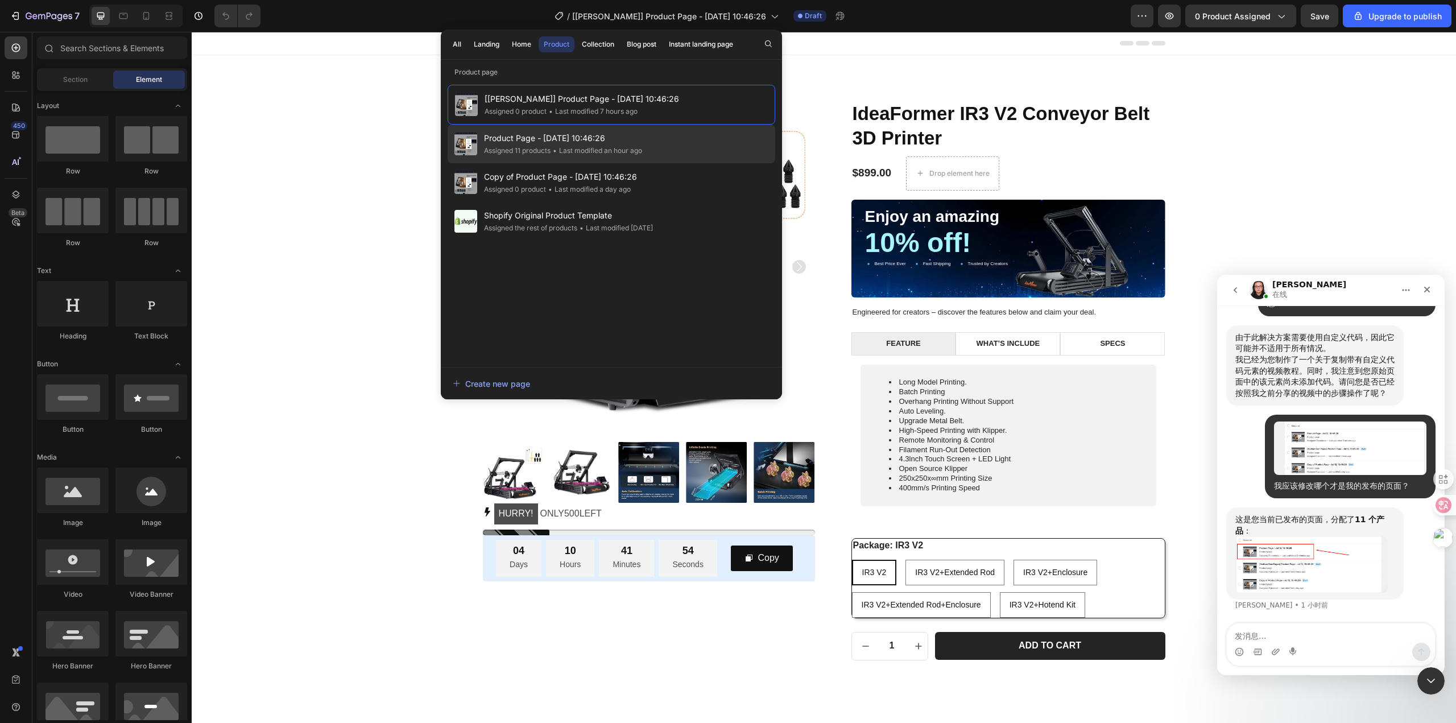
click at [619, 140] on span "Product Page - [DATE] 10:46:26" at bounding box center [563, 138] width 158 height 14
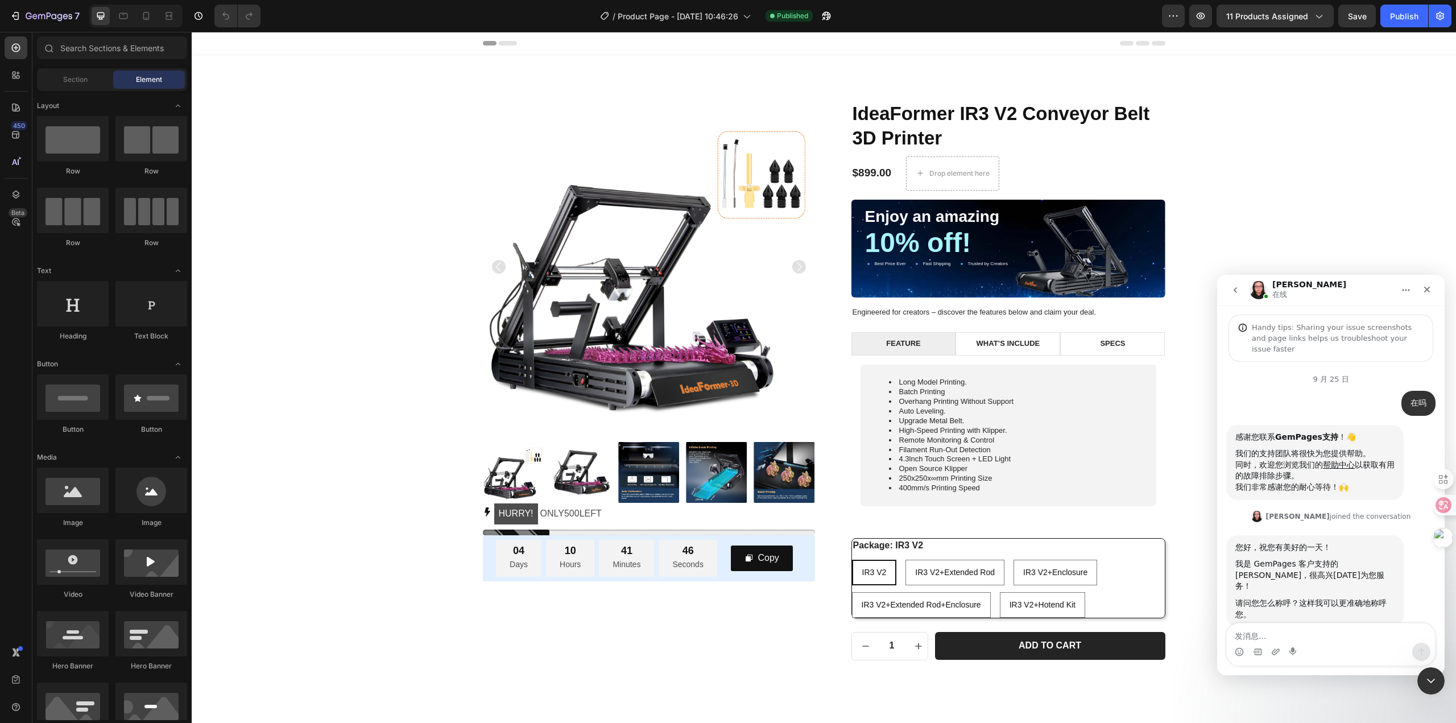
scroll to position [3988, 0]
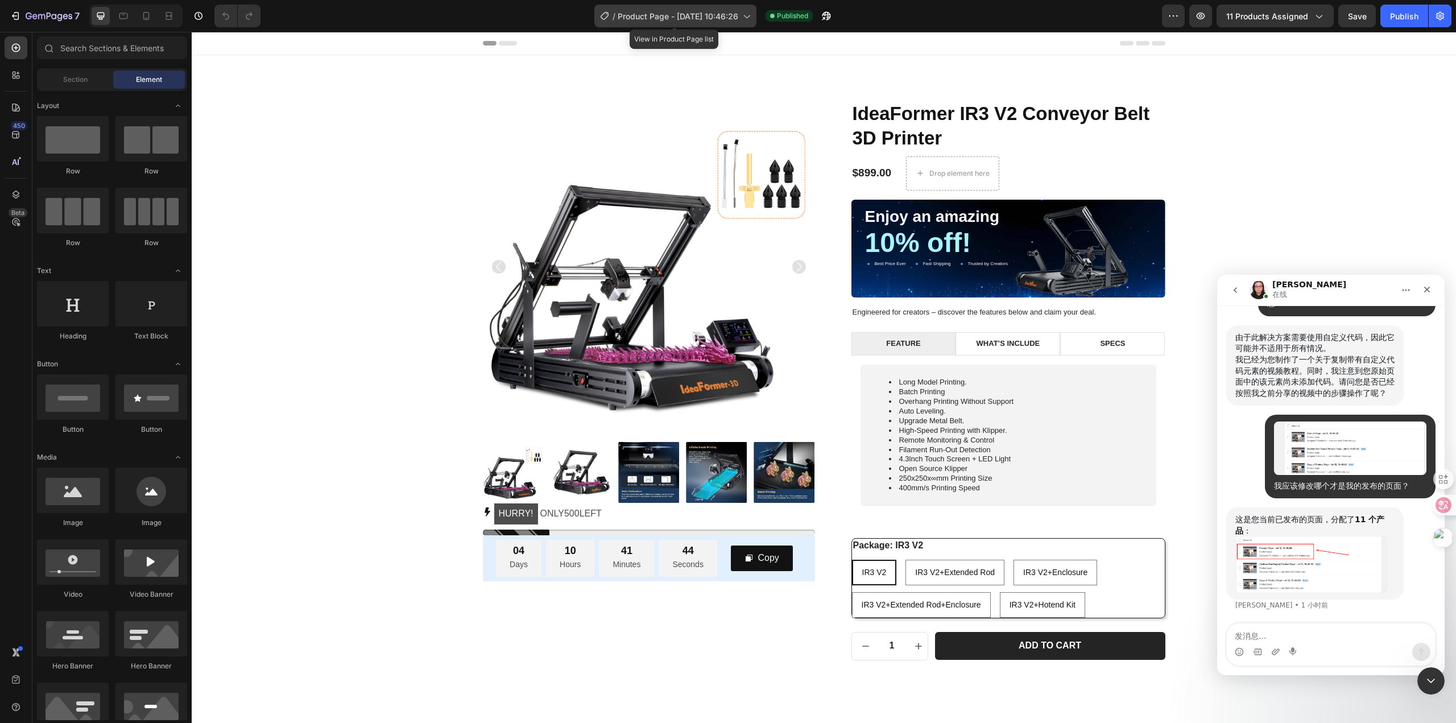
click at [711, 20] on span "Product Page - [DATE] 10:46:26" at bounding box center [678, 16] width 121 height 12
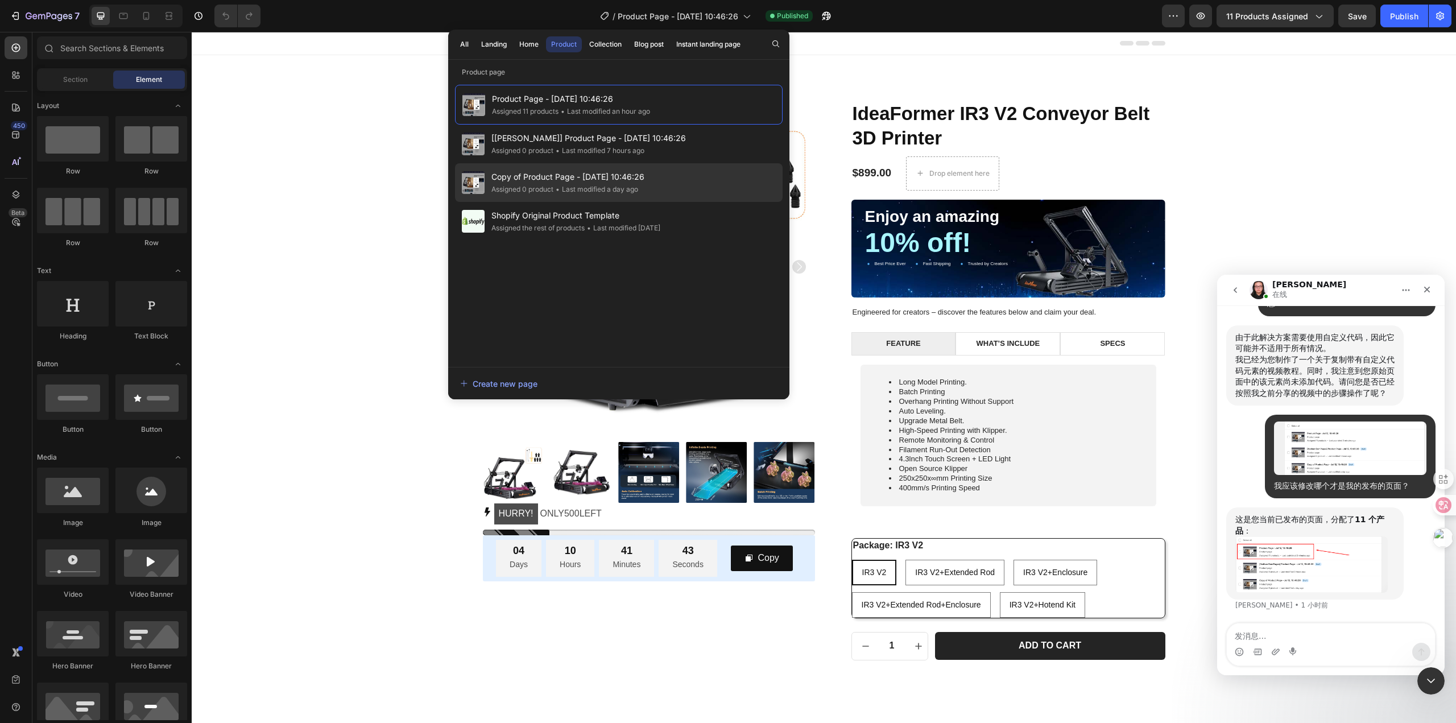
click at [623, 179] on span "Copy of Product Page - [DATE] 10:46:26" at bounding box center [567, 177] width 153 height 14
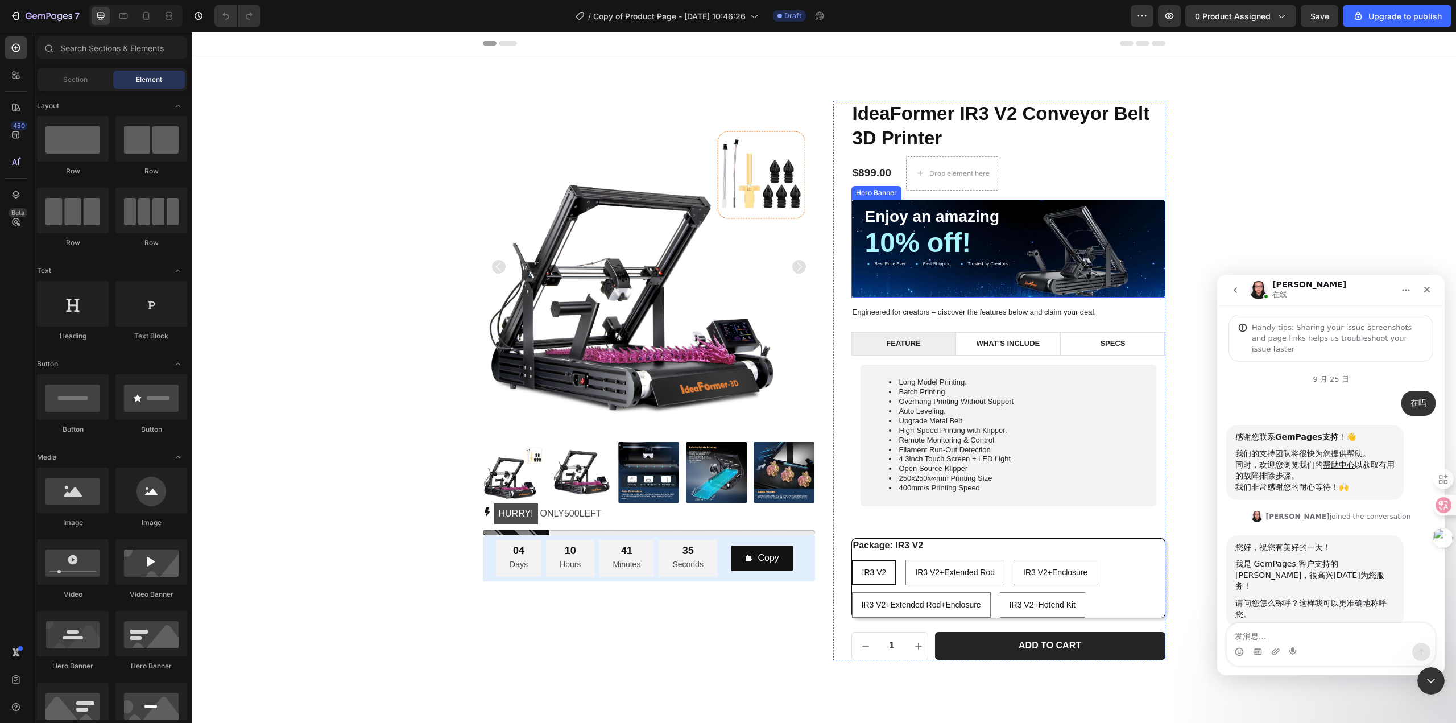
scroll to position [3988, 0]
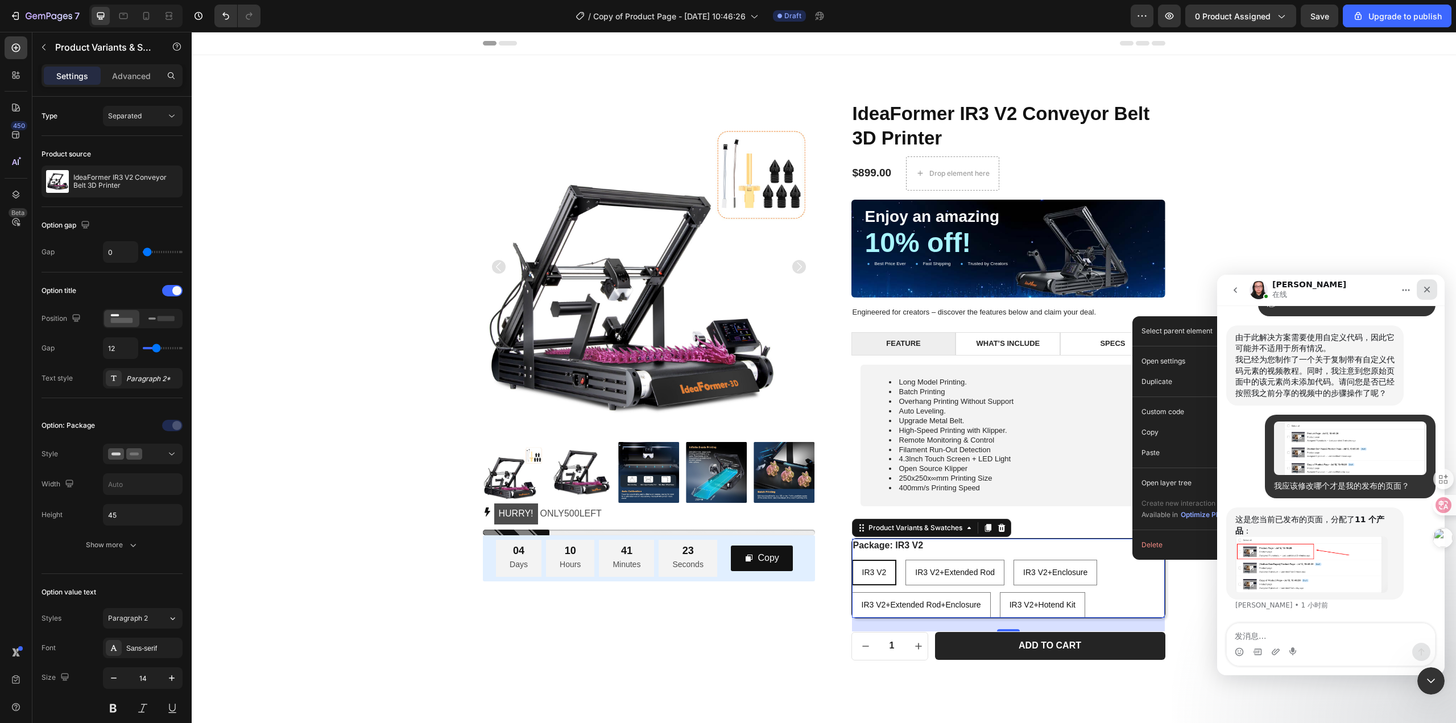
click at [1423, 289] on icon "关闭" at bounding box center [1426, 289] width 9 height 9
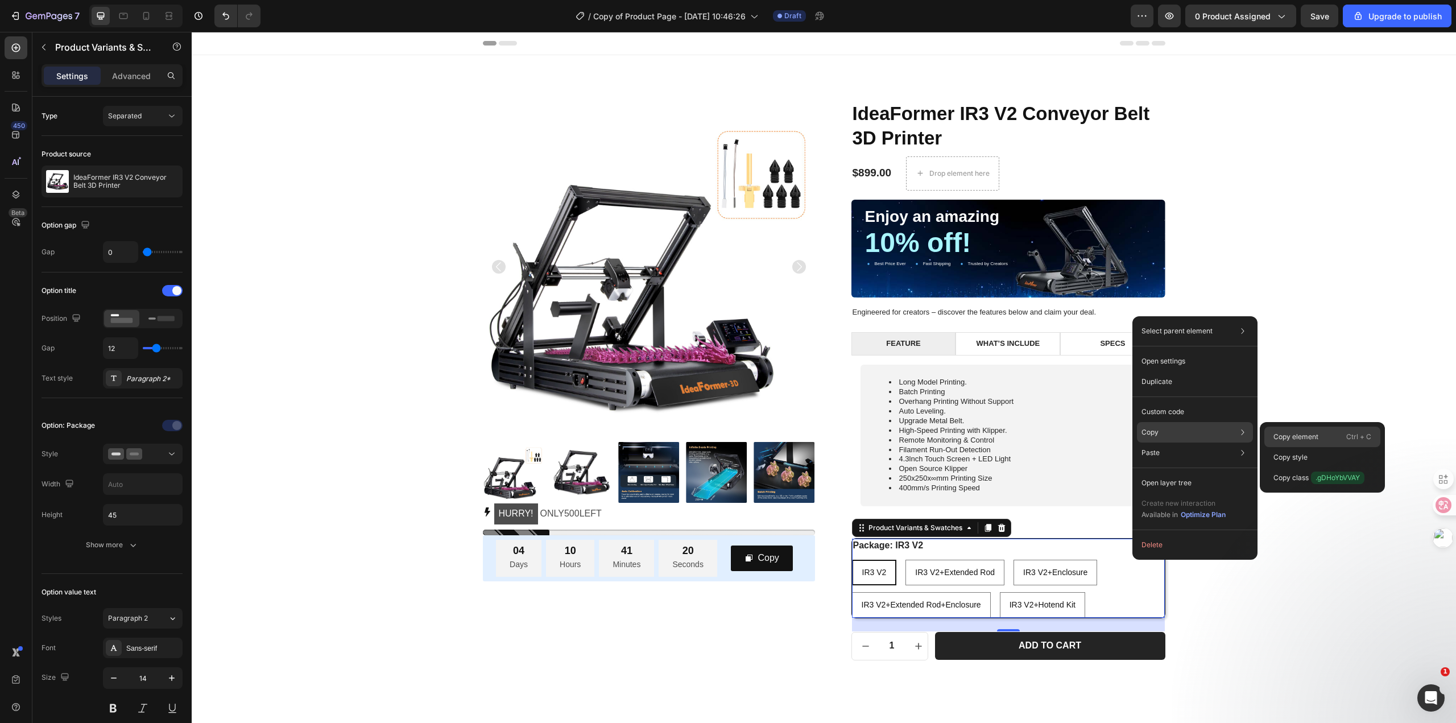
click at [1288, 432] on p "Copy element" at bounding box center [1295, 437] width 45 height 10
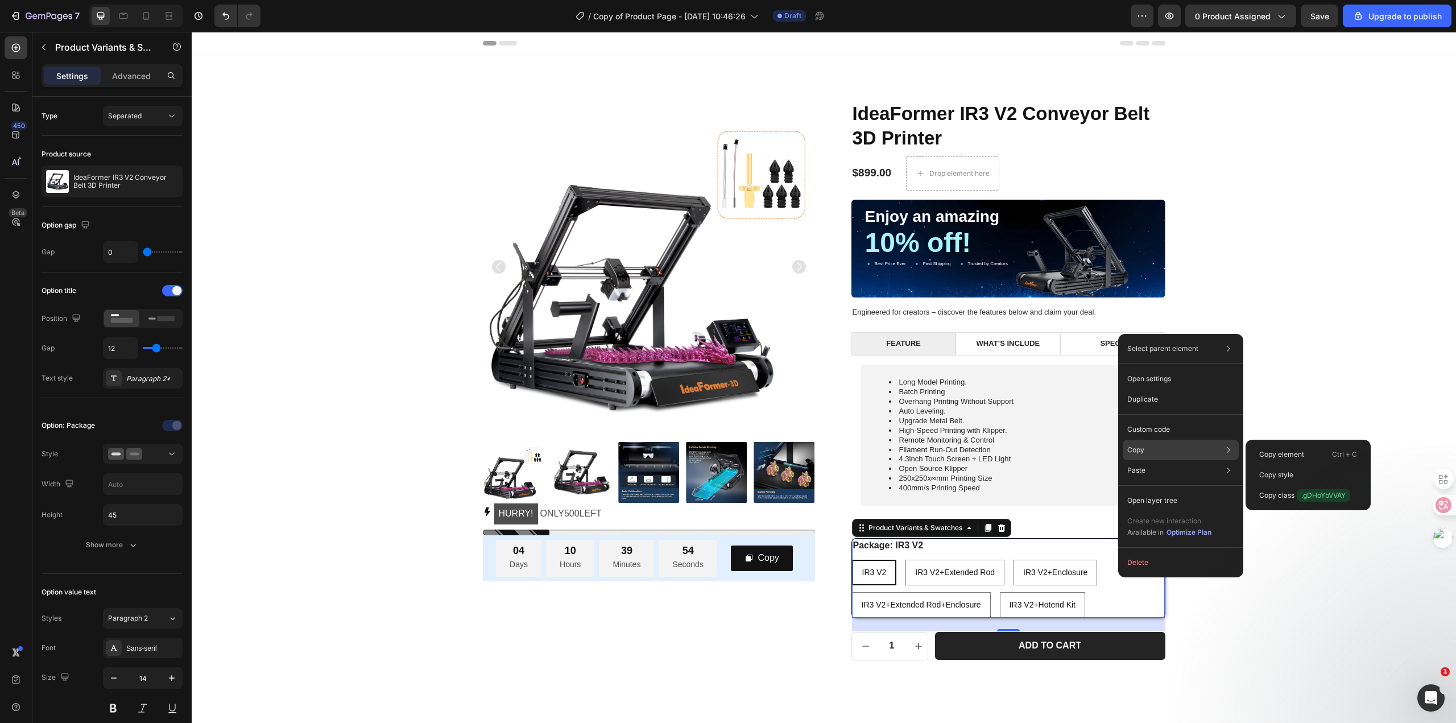
click at [1171, 452] on div "Copy Copy element Ctrl + C Copy style Copy class .gDHoYbVVAY" at bounding box center [1181, 450] width 116 height 20
click at [1277, 451] on p "Copy element" at bounding box center [1281, 454] width 45 height 10
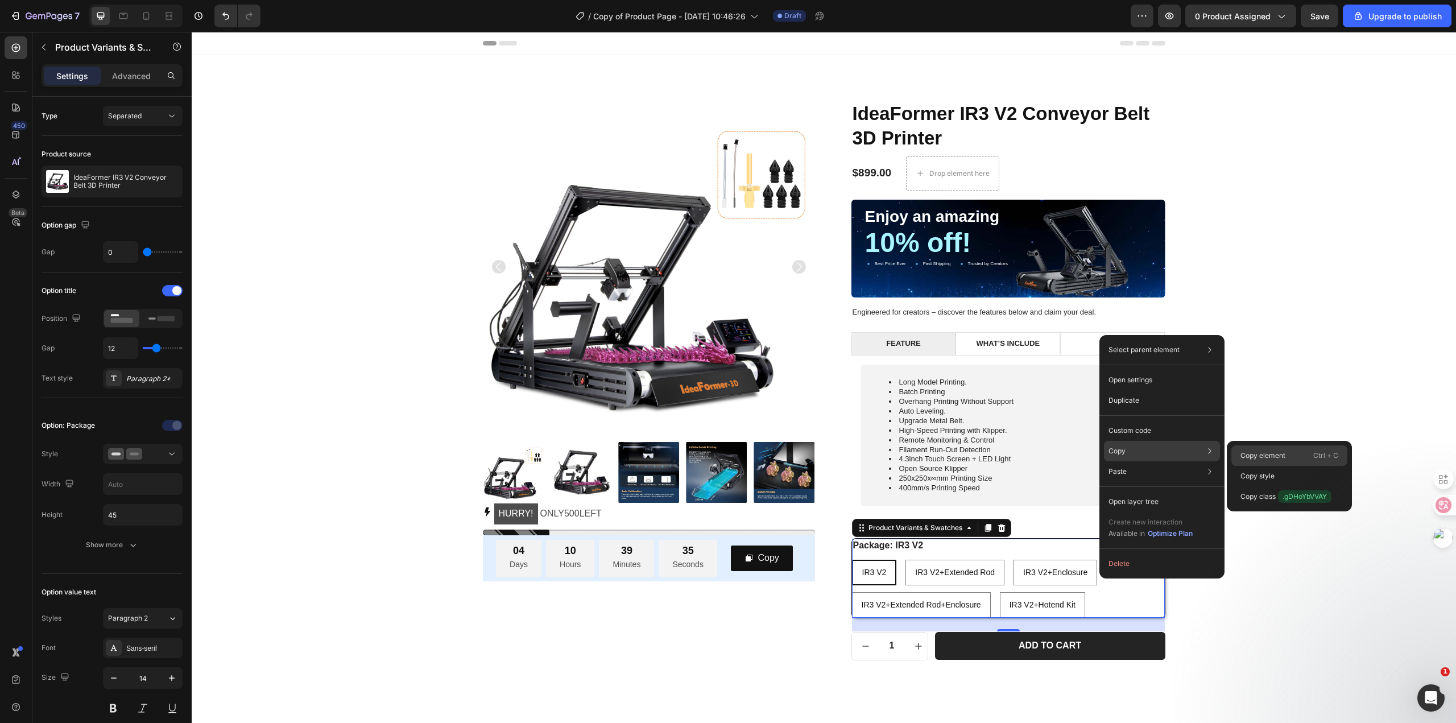
click at [1274, 455] on p "Copy element" at bounding box center [1262, 455] width 45 height 10
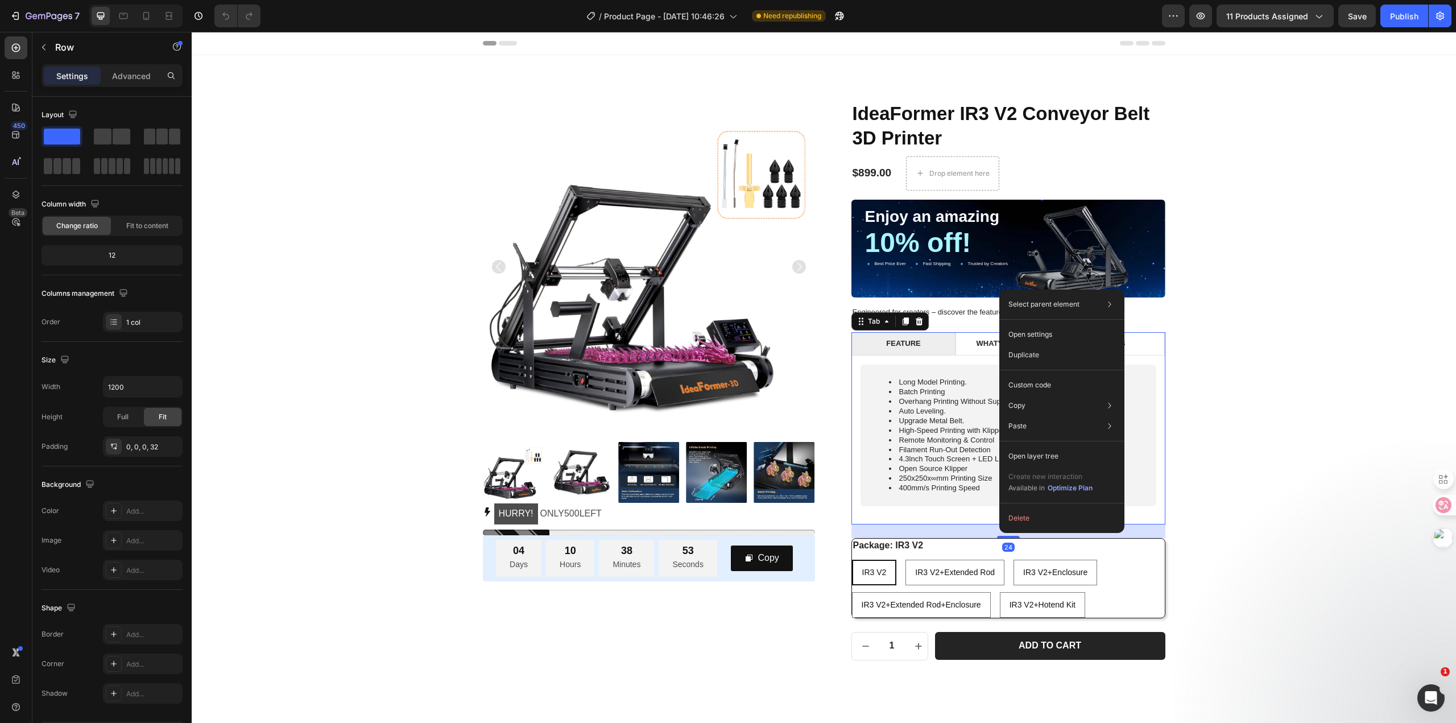
click at [926, 522] on div "FEATURE WHAT’S INCLUDE SPECS Long Model Printing. Batch Printing Overhang Print…" at bounding box center [1008, 428] width 314 height 192
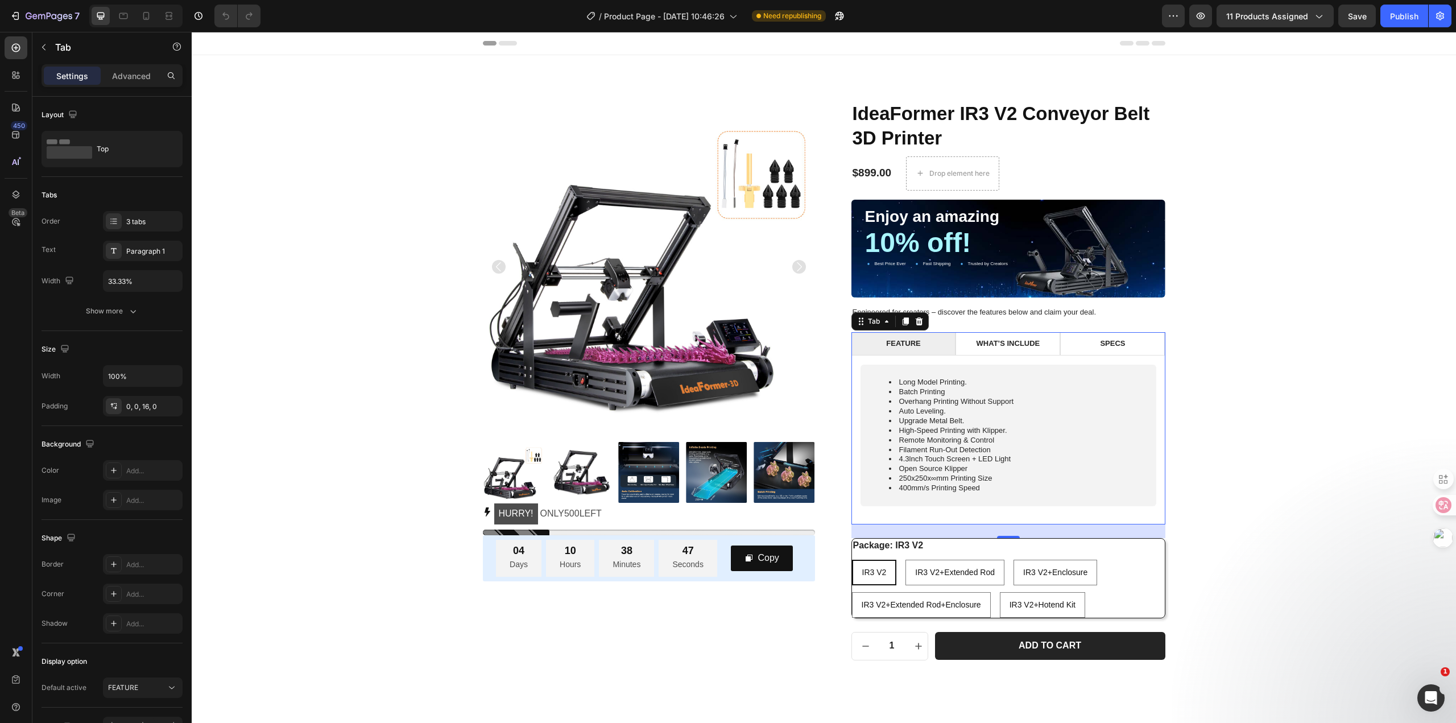
click at [1086, 530] on div "24" at bounding box center [1008, 531] width 314 height 14
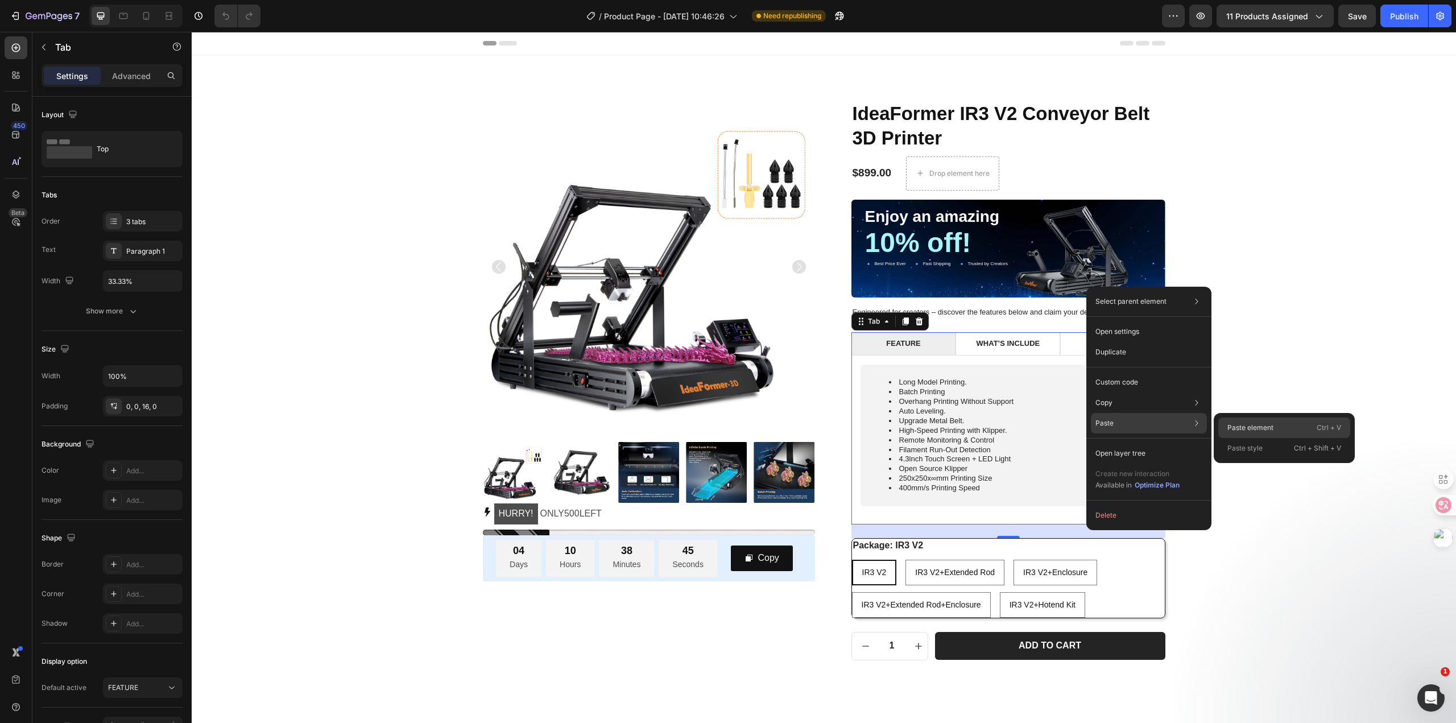
click at [1229, 427] on p "Paste element" at bounding box center [1250, 428] width 46 height 10
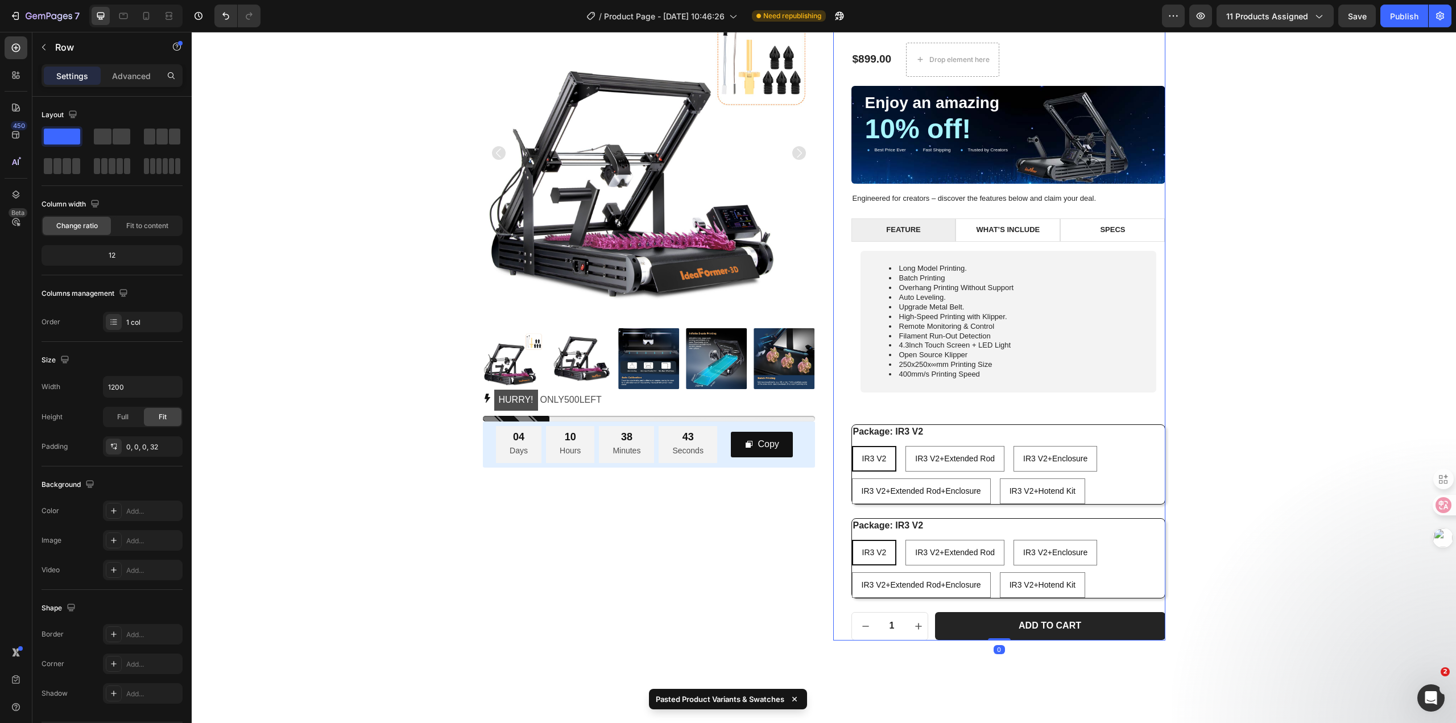
scroll to position [57, 0]
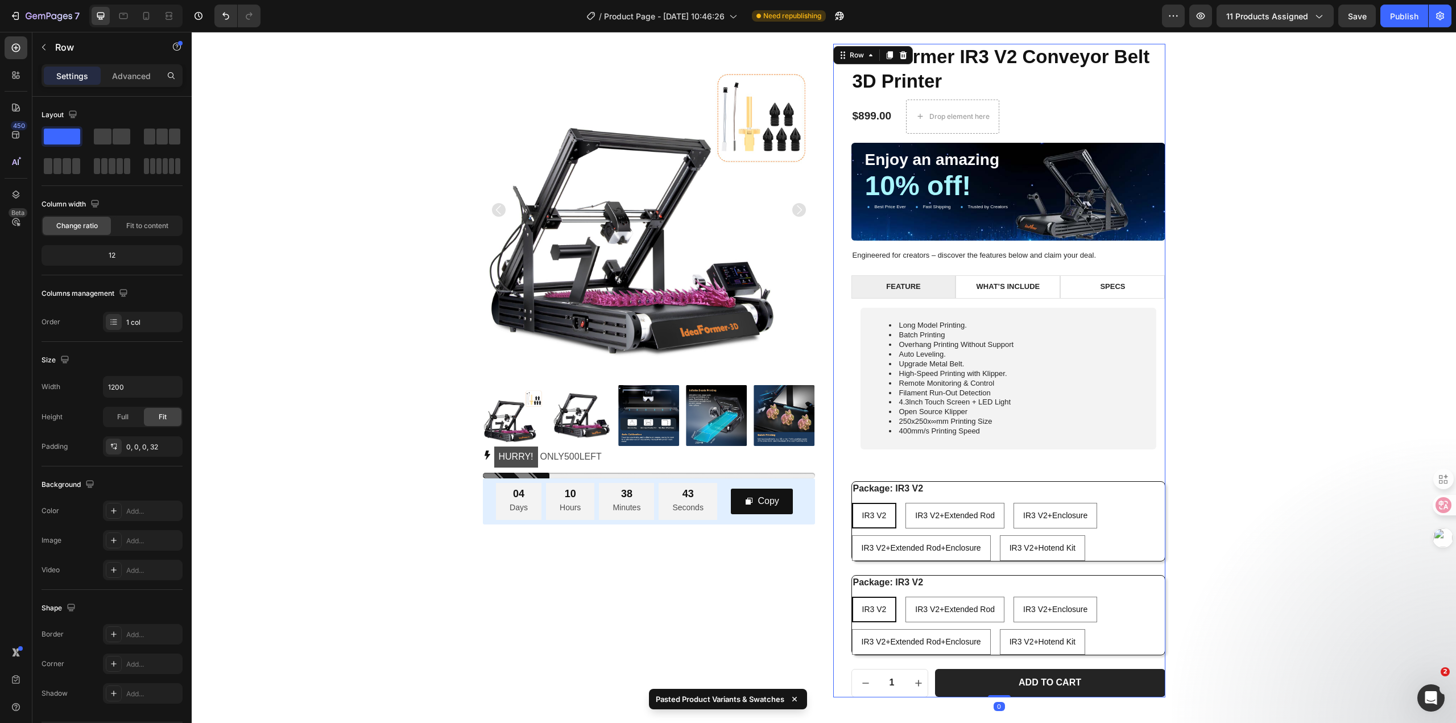
click at [1139, 479] on div "IdeaFormer IR3 V2 Conveyor Belt 3D Printer Product Title $899.00 Product Price …" at bounding box center [1008, 370] width 314 height 653
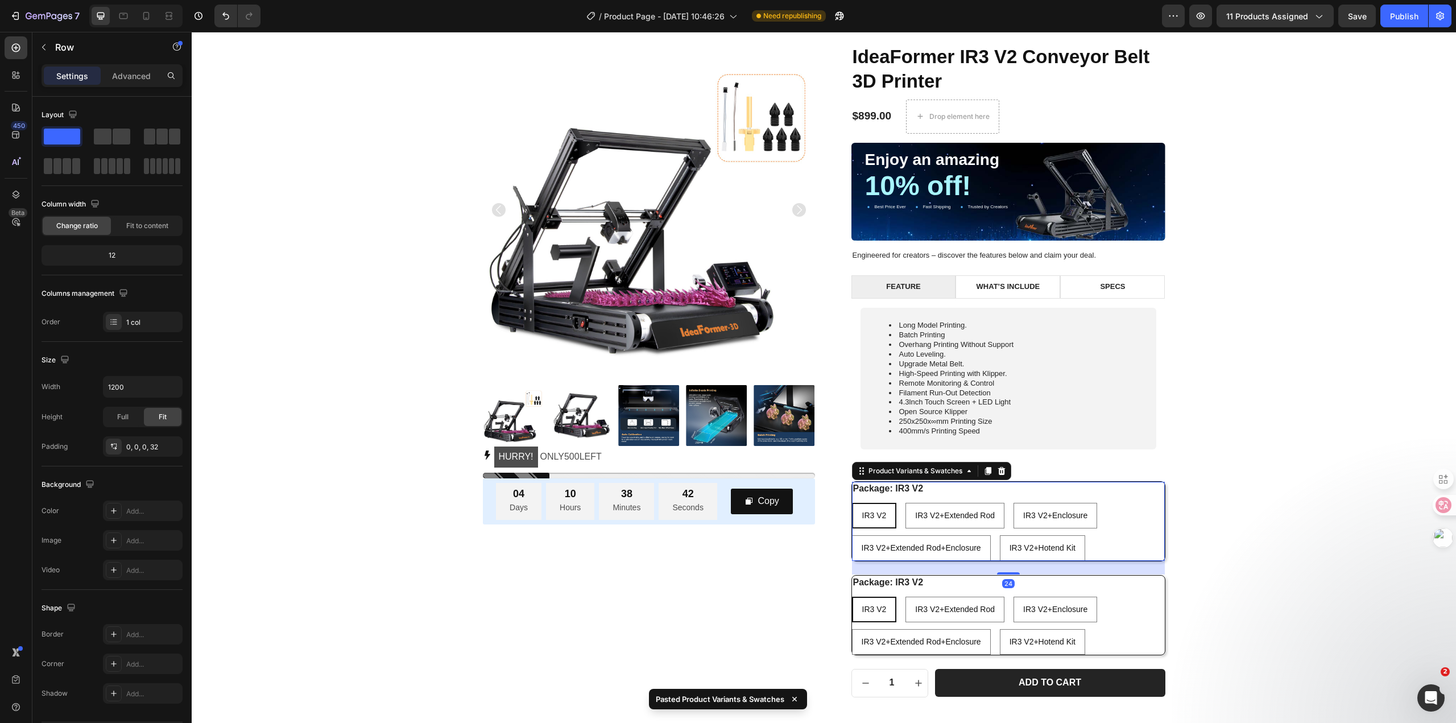
click at [1132, 506] on div "IR3 V2 IR3 V2 IR3 V2 IR3 V2+Extended Rod IR3 V2+Extended Rod IR3 V2+Extended Ro…" at bounding box center [1008, 532] width 313 height 58
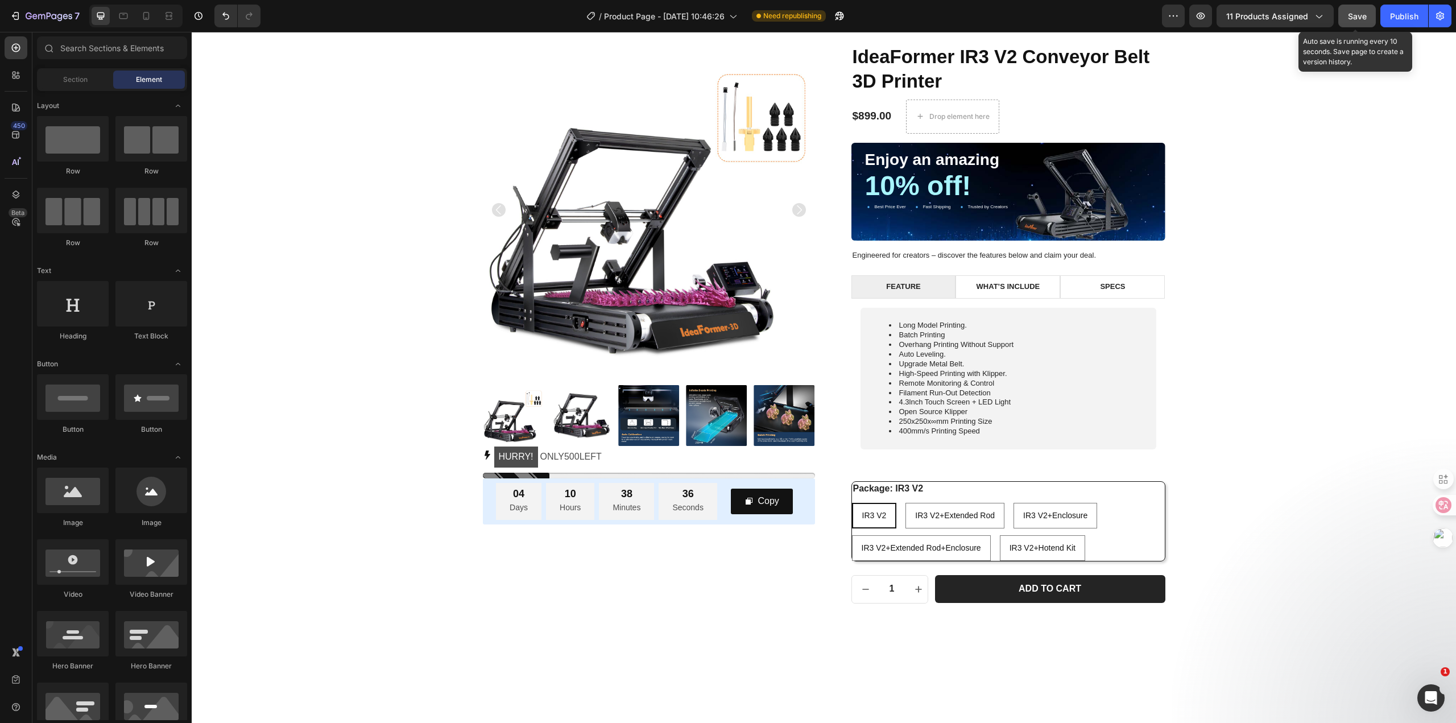
click at [1358, 21] on div "Save" at bounding box center [1357, 16] width 19 height 12
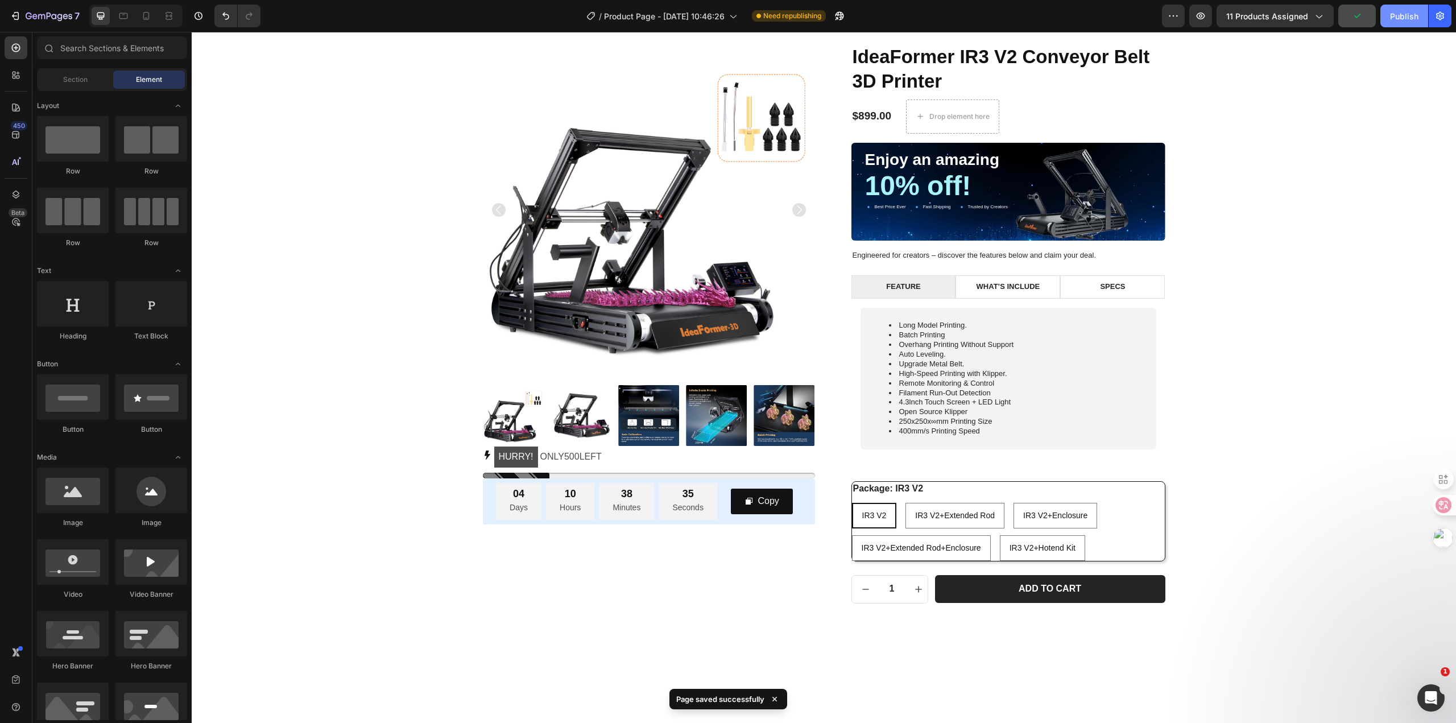
click at [1401, 20] on div "Publish" at bounding box center [1404, 16] width 28 height 12
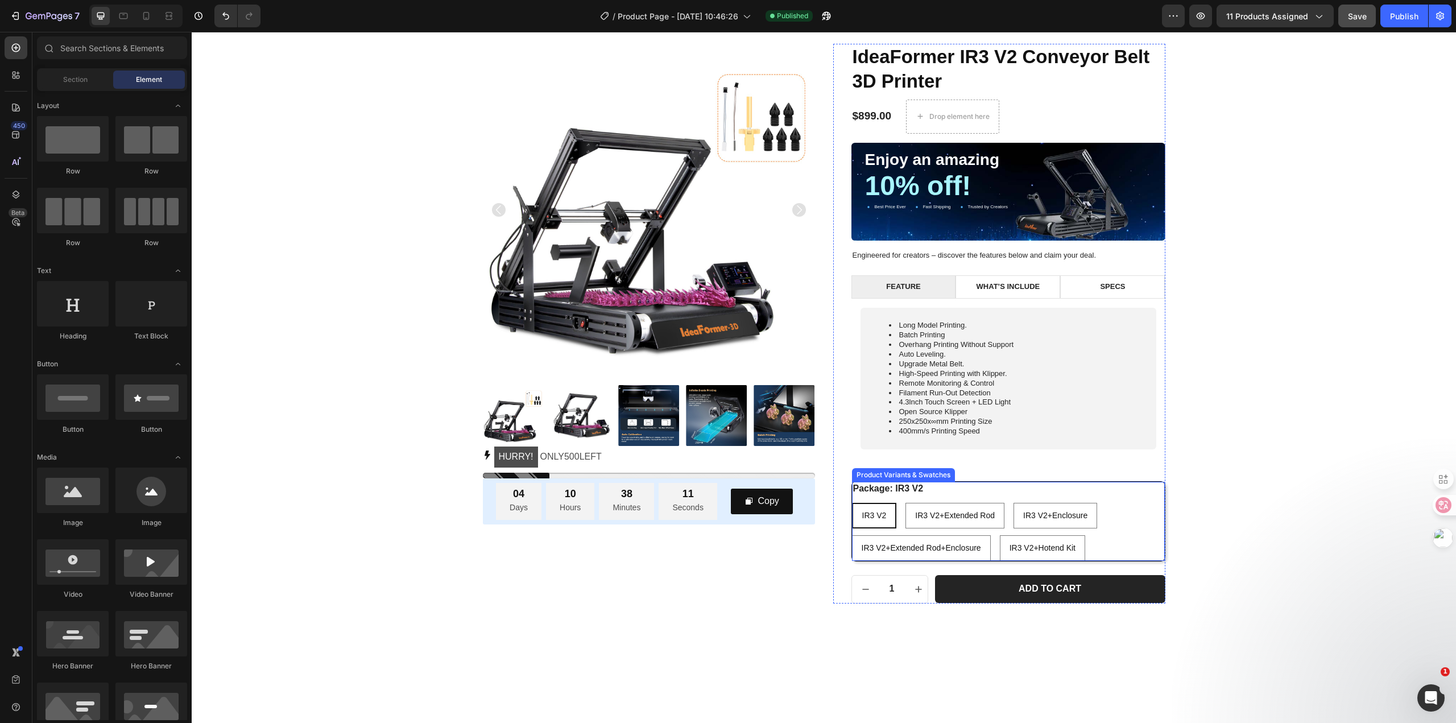
click at [940, 487] on div "Package: IR3 V2 IR3 V2 IR3 V2 IR3 V2 IR3 V2+Extended Rod IR3 V2+Extended Rod IR…" at bounding box center [1008, 521] width 313 height 79
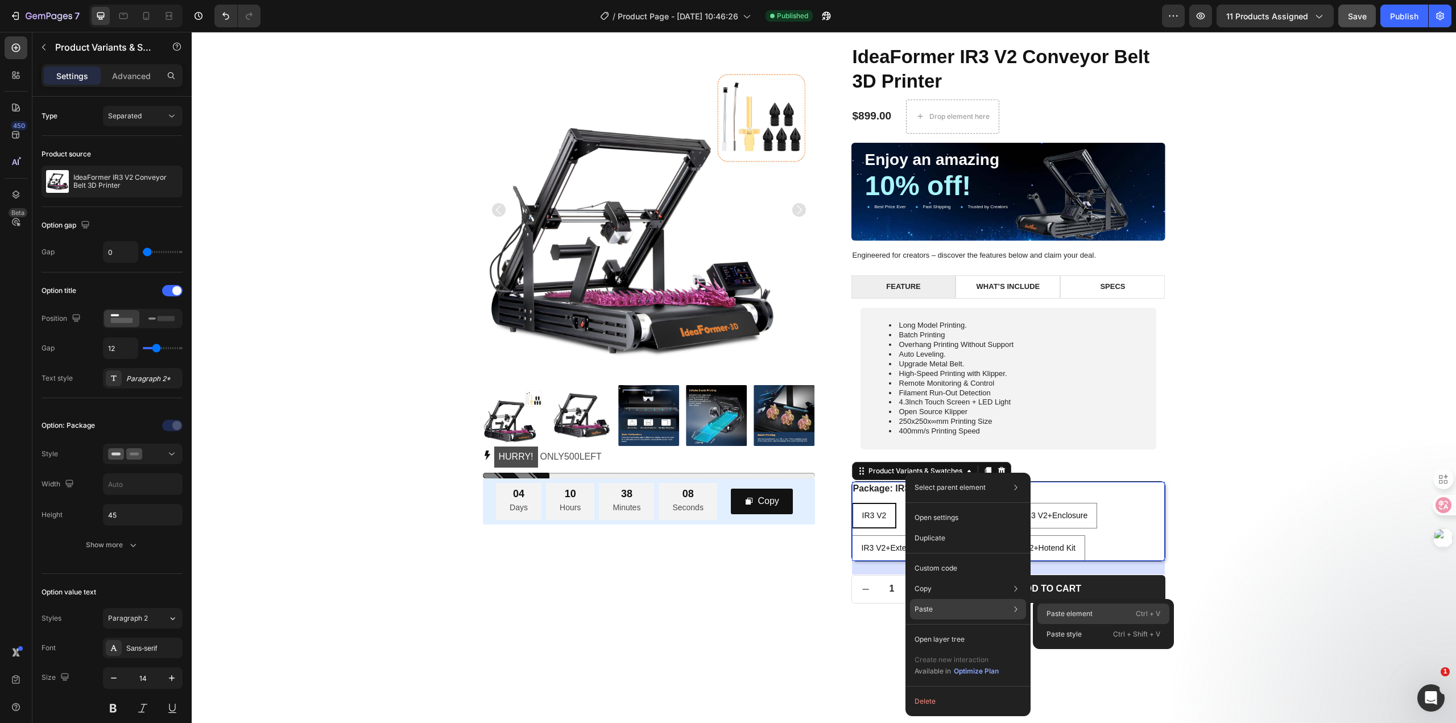
click at [1073, 614] on p "Paste element" at bounding box center [1069, 614] width 46 height 10
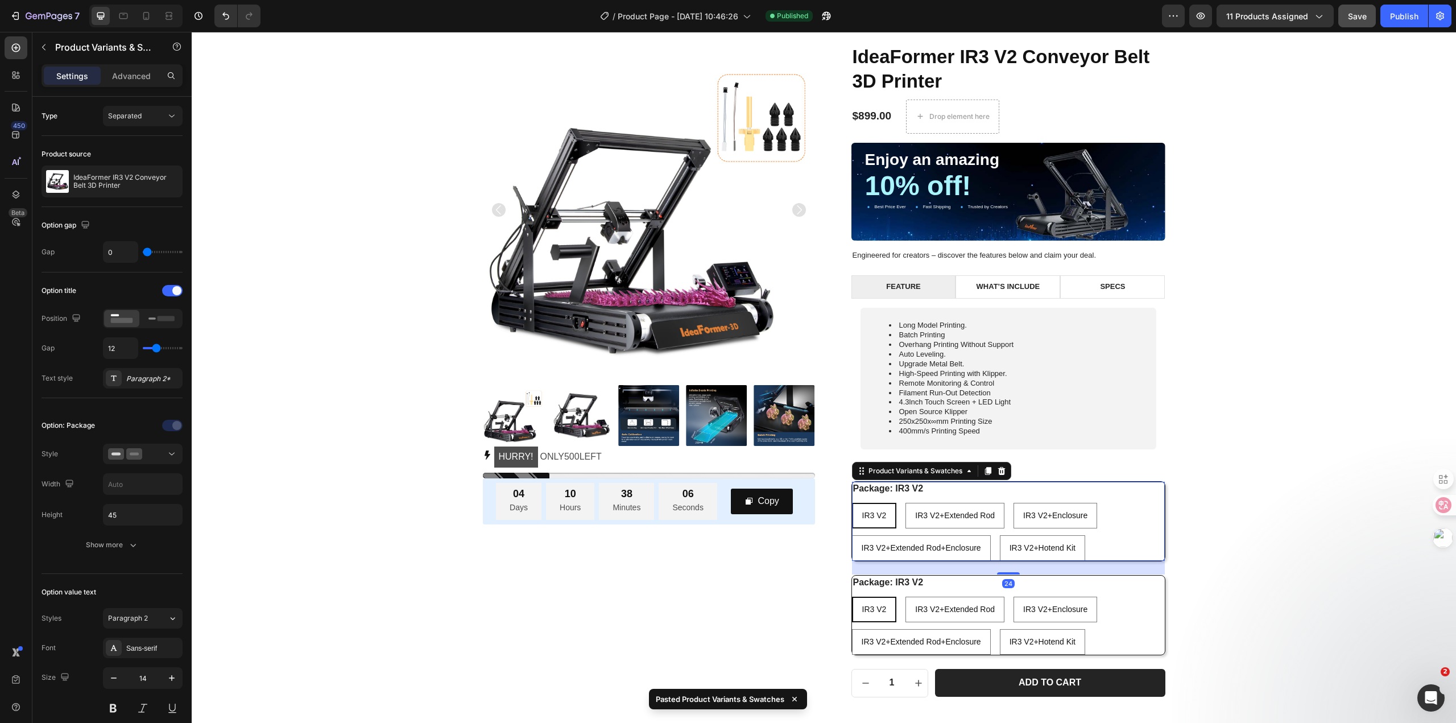
click at [1124, 528] on div "IR3 V2 IR3 V2 IR3 V2 IR3 V2+Extended Rod IR3 V2+Extended Rod IR3 V2+Extended Ro…" at bounding box center [1008, 532] width 313 height 58
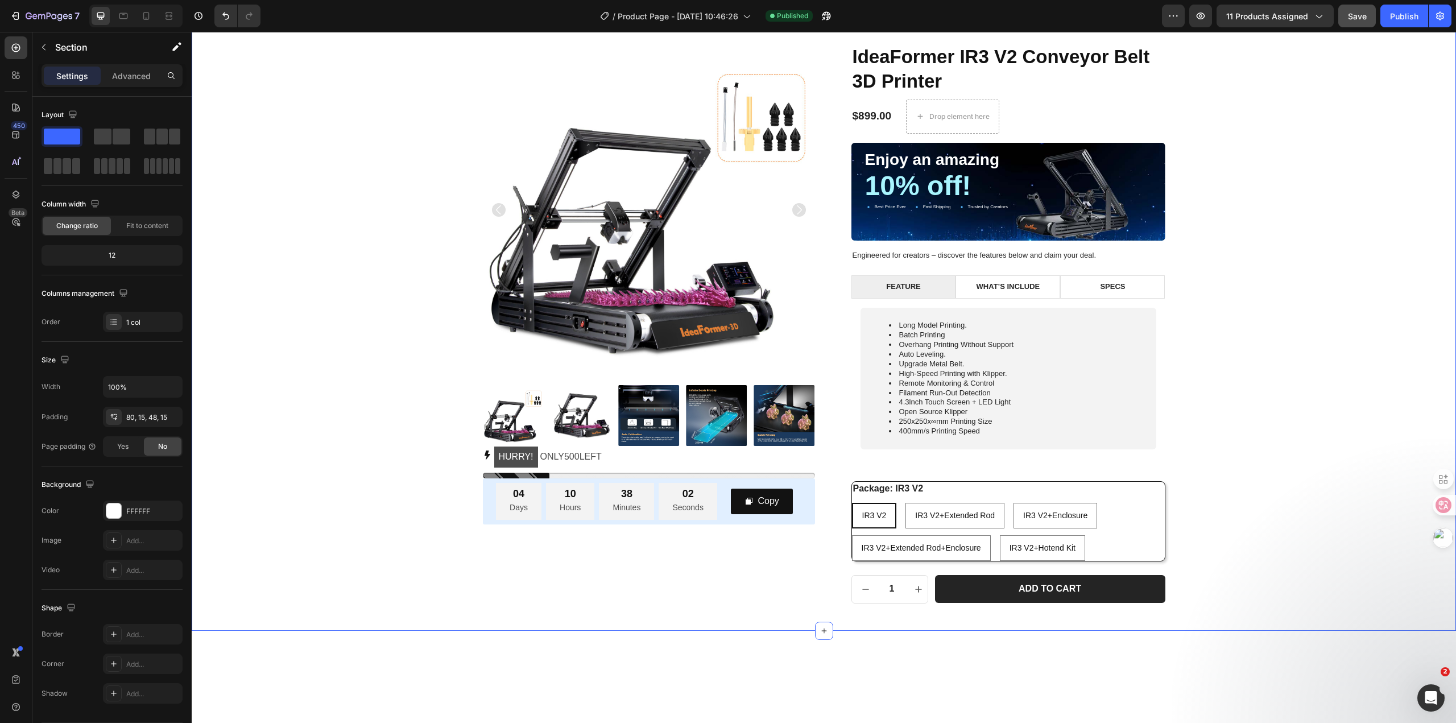
click at [1191, 156] on div "Product Images HURRY! ONLY 500 LEFT Stock Counter 04 Days 10 Hours 38 Minutes 0…" at bounding box center [823, 324] width 1247 height 560
click at [1141, 161] on p "Enjoy an amazing" at bounding box center [1008, 160] width 287 height 18
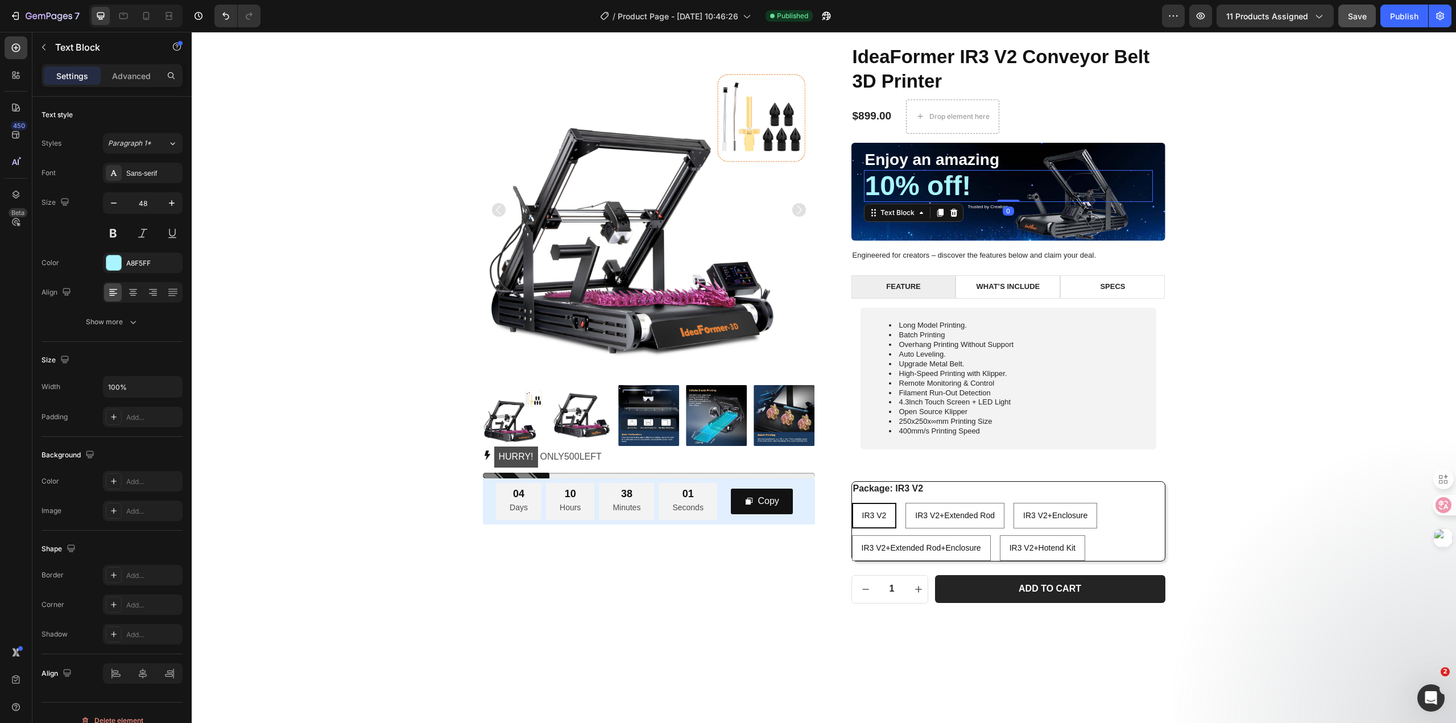
drag, startPoint x: 1148, startPoint y: 183, endPoint x: 1153, endPoint y: 187, distance: 6.6
click at [1148, 183] on div "Enjoy an amazing Text Block 10% off! Text Block 0 Best Price Ever Item List Fas…" at bounding box center [1008, 192] width 314 height 98
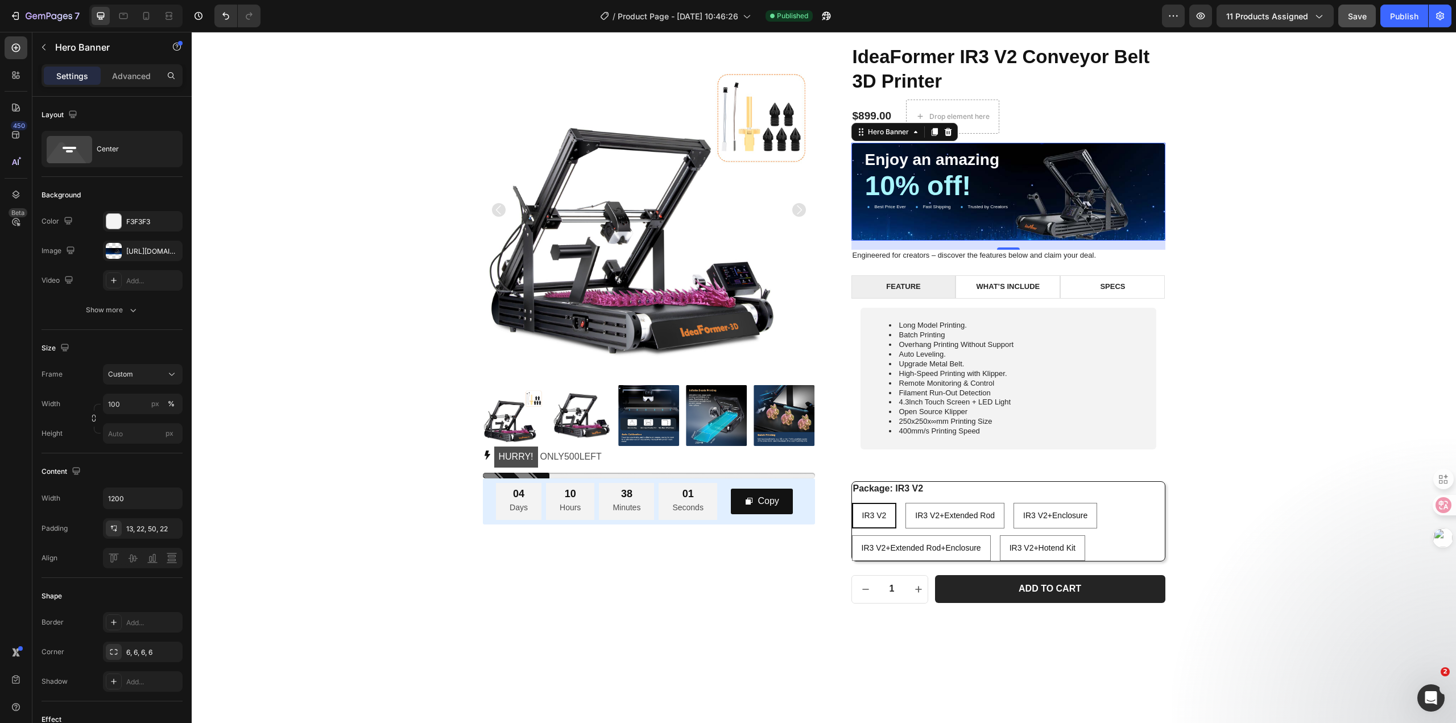
click at [1156, 188] on div "Enjoy an amazing Text Block 10% off! Text Block Best Price Ever Item List Fast …" at bounding box center [1008, 192] width 314 height 98
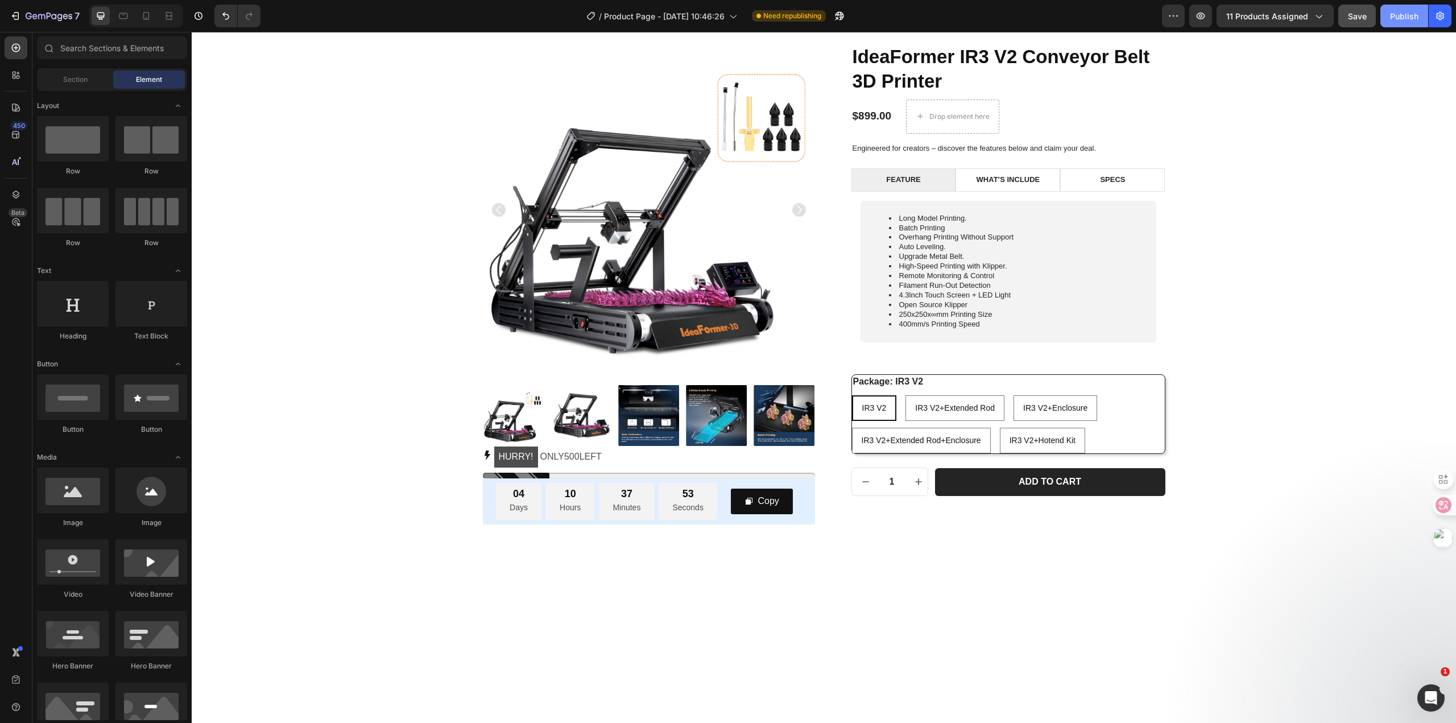
click at [1400, 11] on div "Publish" at bounding box center [1404, 16] width 28 height 12
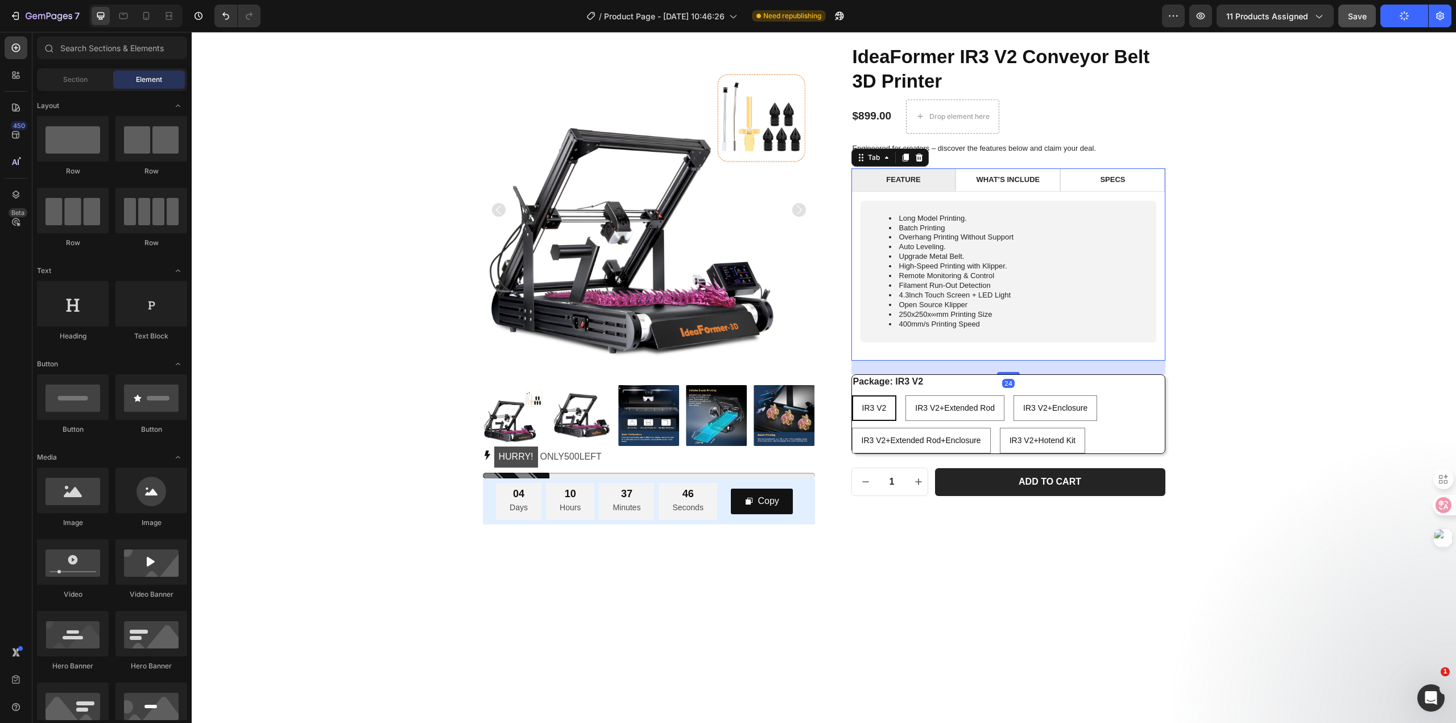
click at [902, 351] on div "FEATURE WHAT’S INCLUDE SPECS Long Model Printing. Batch Printing Overhang Print…" at bounding box center [1008, 264] width 314 height 192
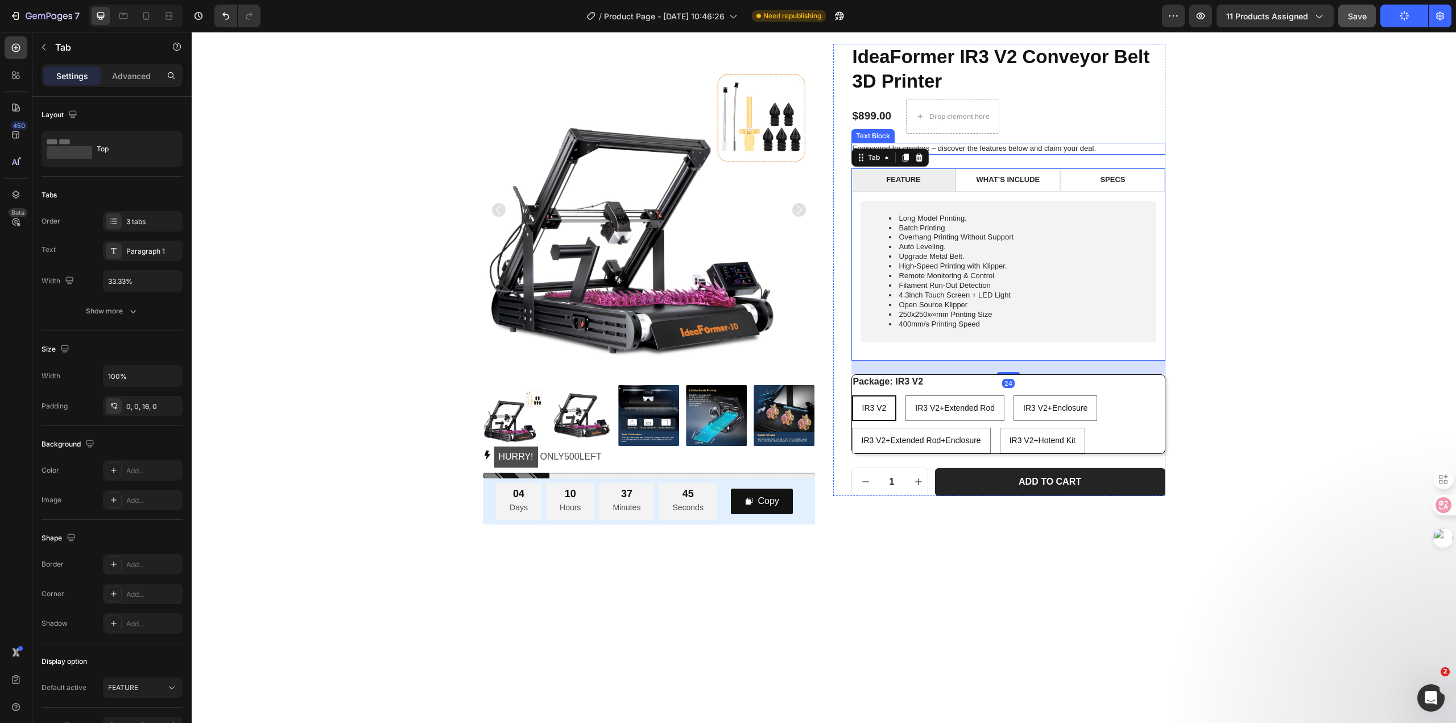
click at [1115, 146] on p "Engineered for creators – discover the features below and claim your deal." at bounding box center [1009, 149] width 312 height 10
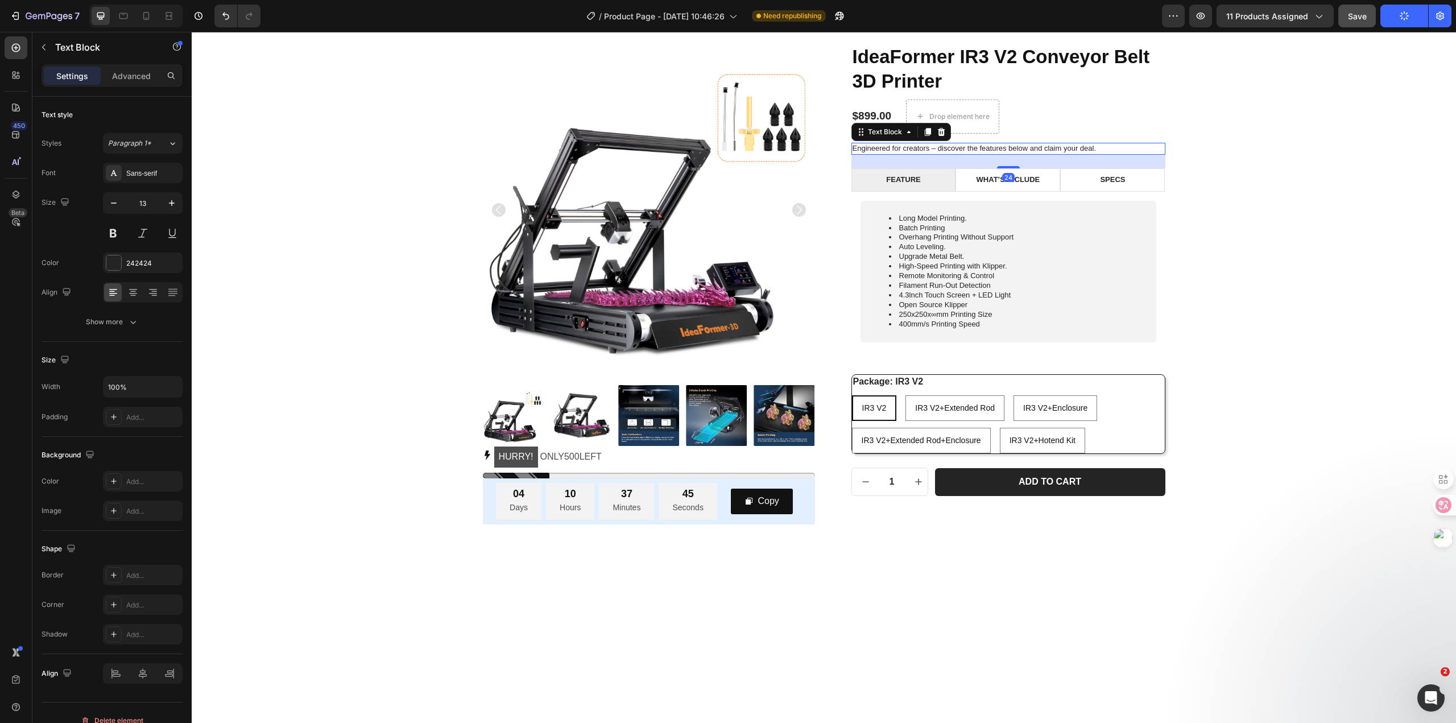
click at [1100, 157] on div "24" at bounding box center [1008, 162] width 314 height 14
click at [1083, 159] on div "24" at bounding box center [1008, 162] width 314 height 14
click at [1255, 152] on div "Product Images HURRY! ONLY 500 LEFT Stock Counter 04 Days 10 Hours 37 Minutes 4…" at bounding box center [823, 284] width 1247 height 481
